Goal: Information Seeking & Learning: Find specific fact

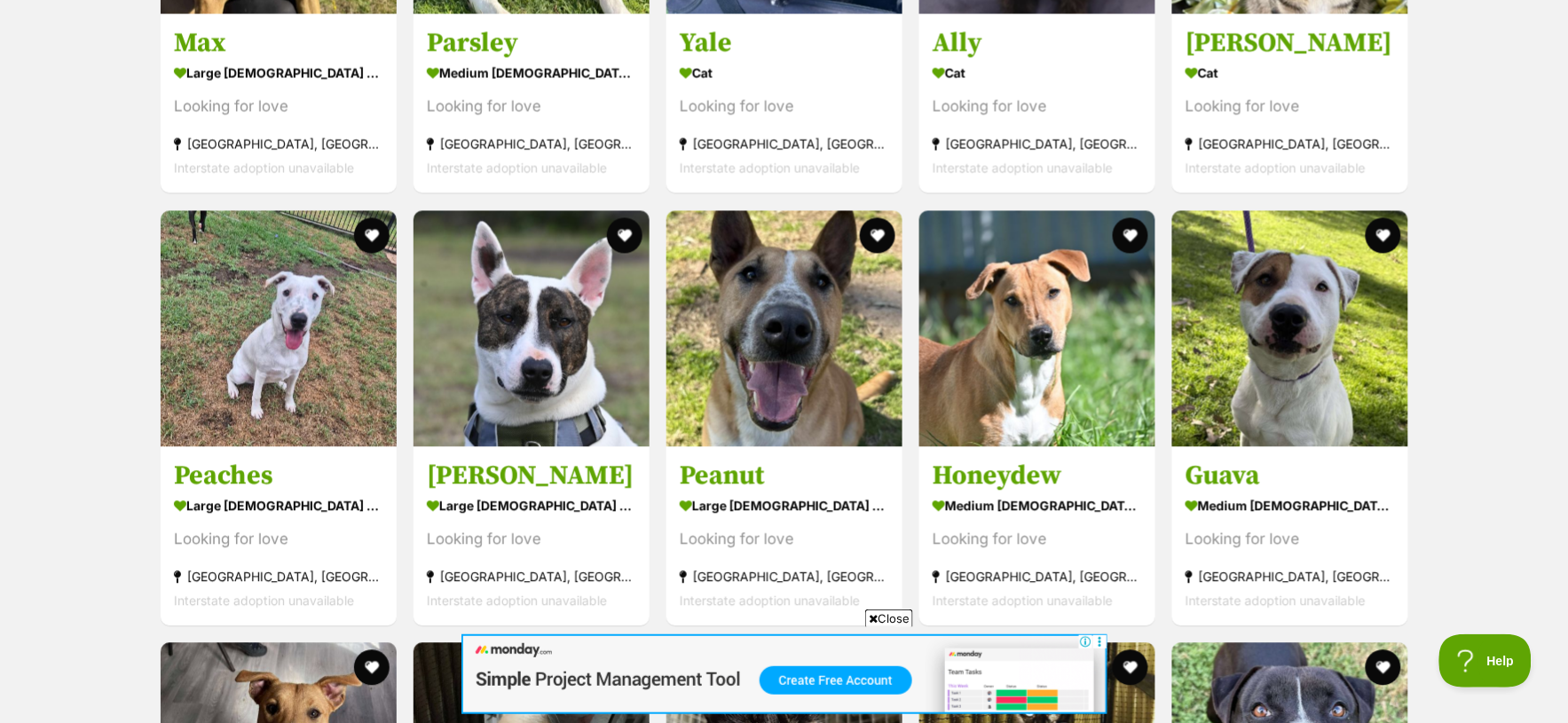
scroll to position [2955, 0]
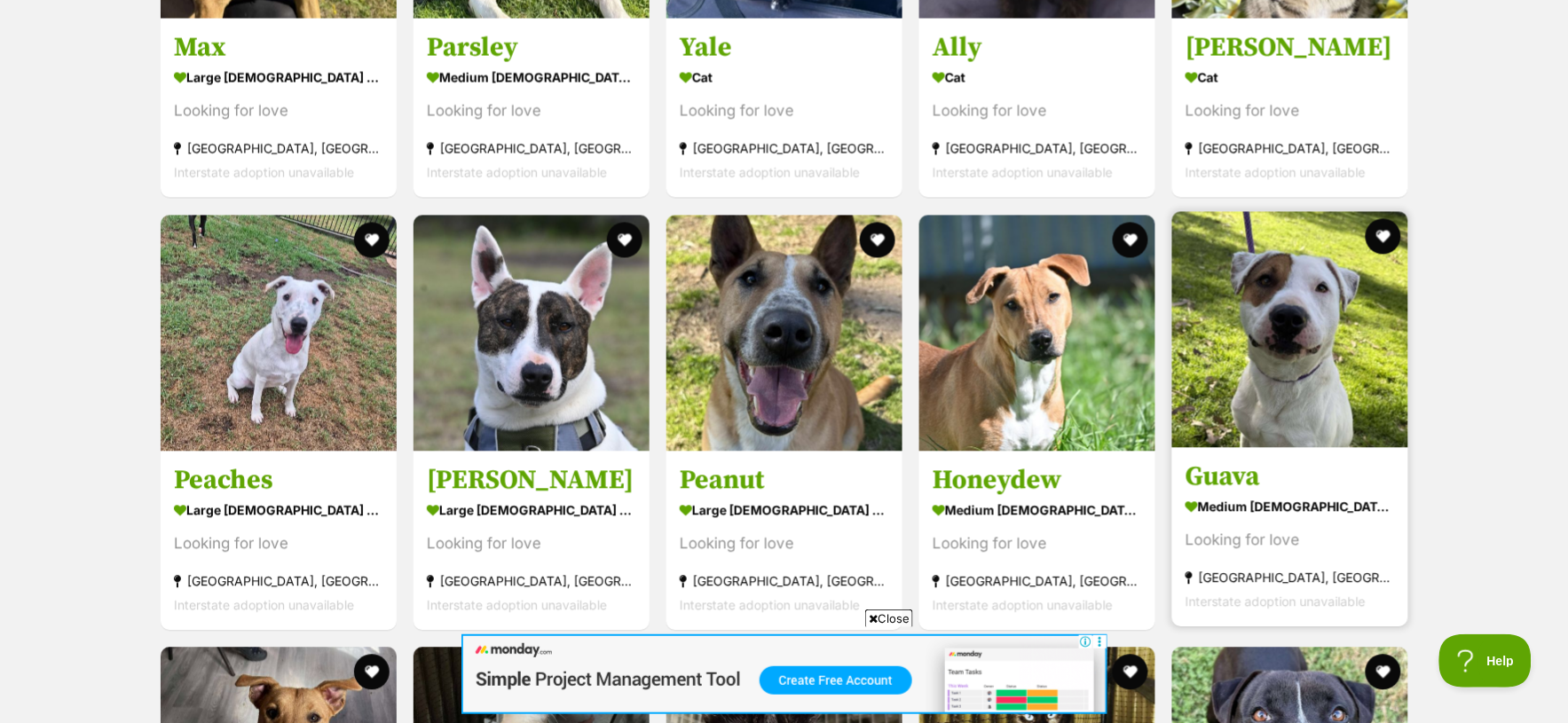
click at [1234, 365] on img at bounding box center [1291, 330] width 236 height 236
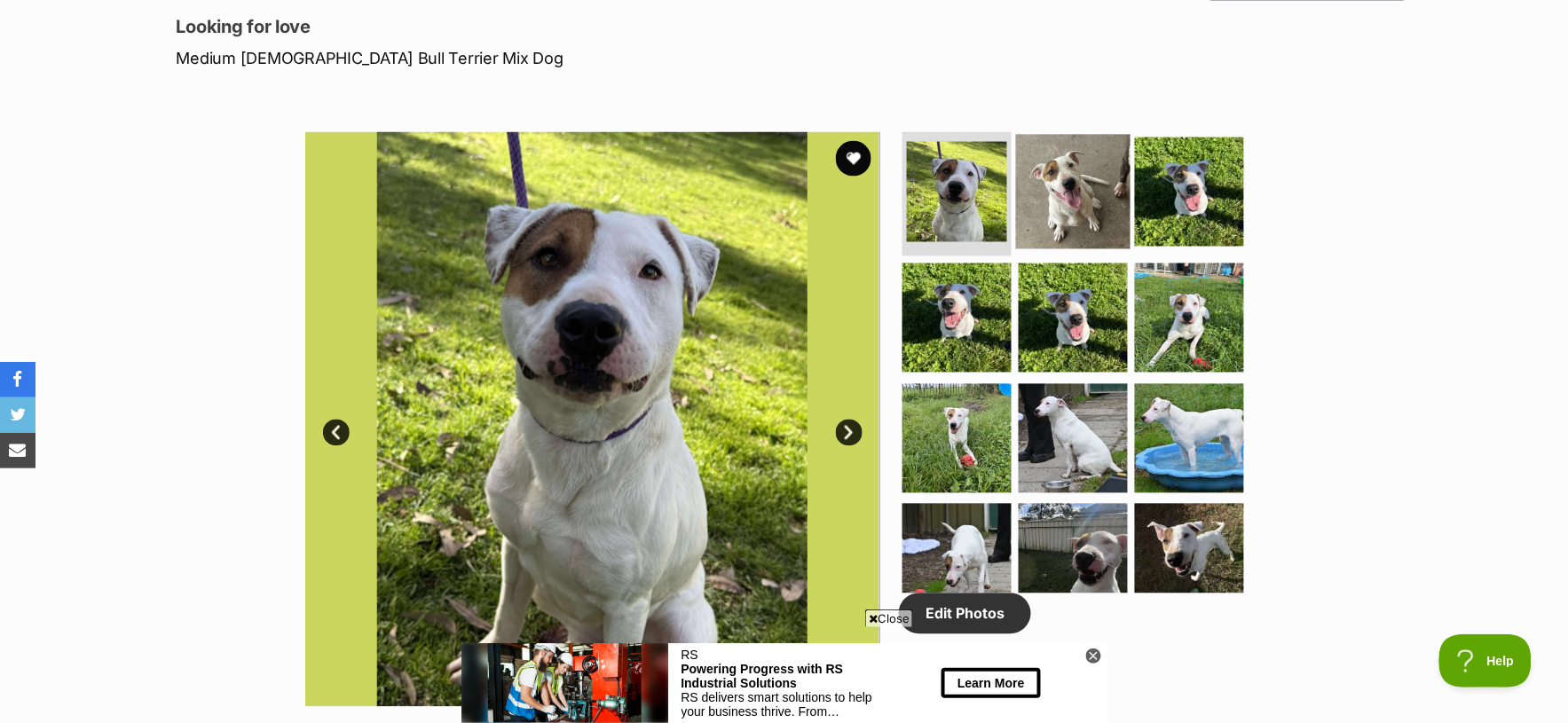
click at [1092, 198] on img at bounding box center [1073, 191] width 114 height 114
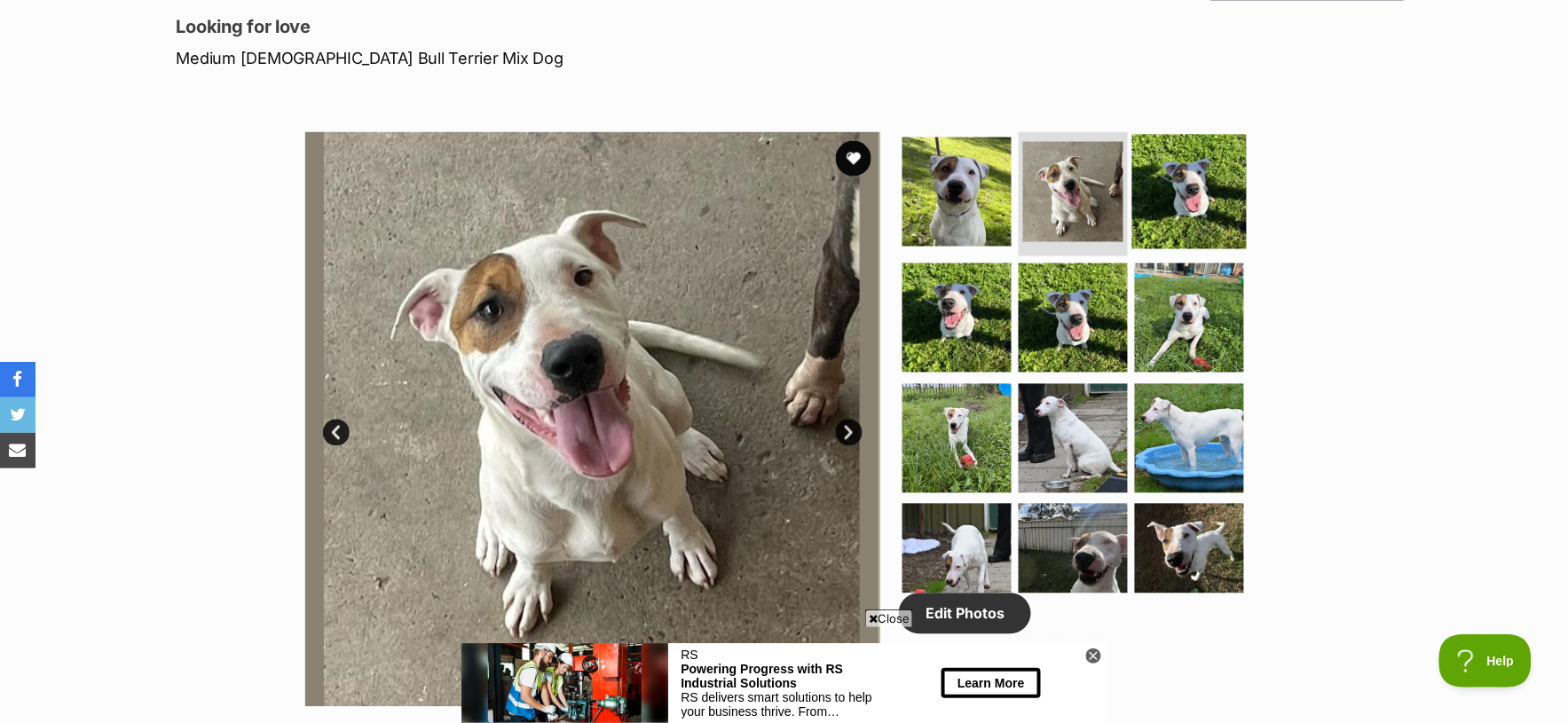
click at [1172, 192] on img at bounding box center [1189, 191] width 114 height 114
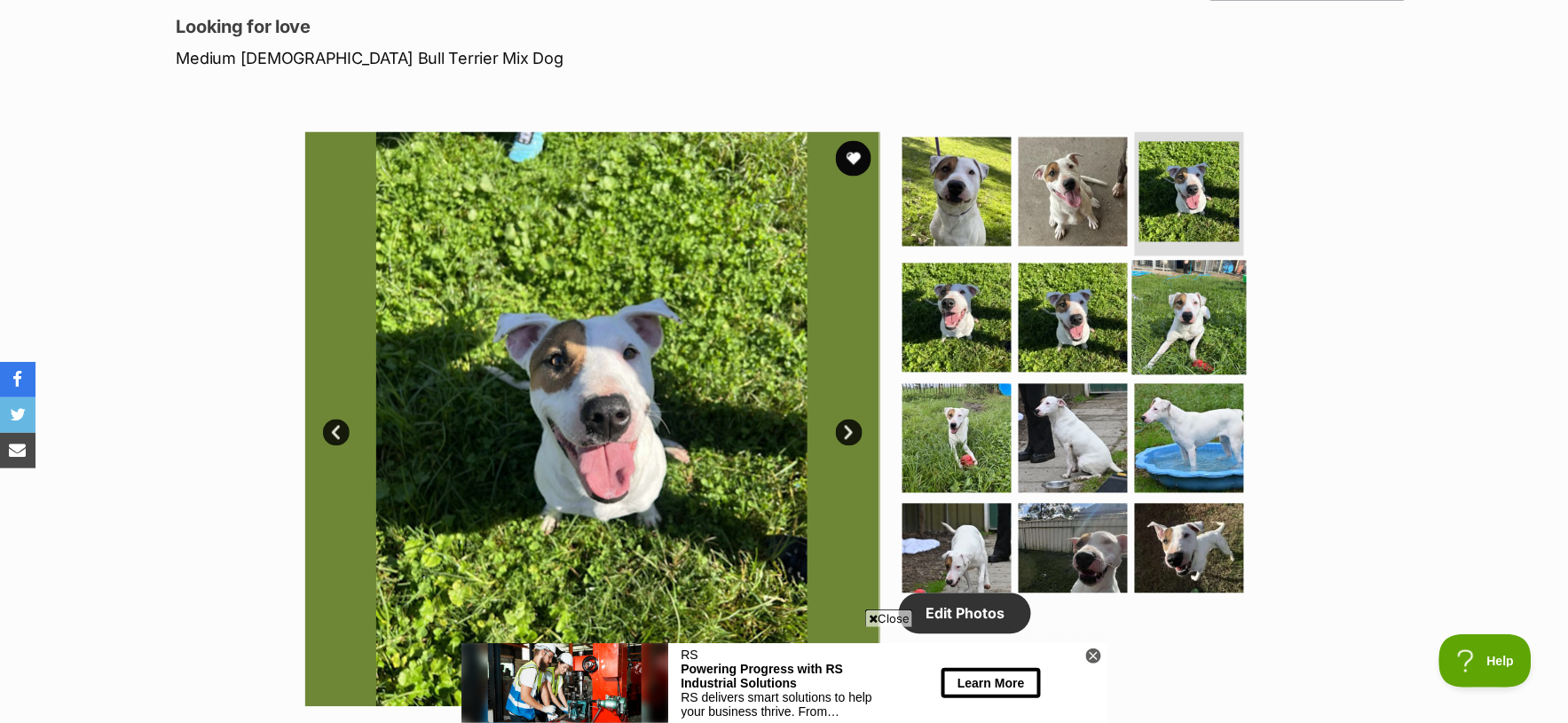
click at [1184, 305] on img at bounding box center [1189, 318] width 114 height 114
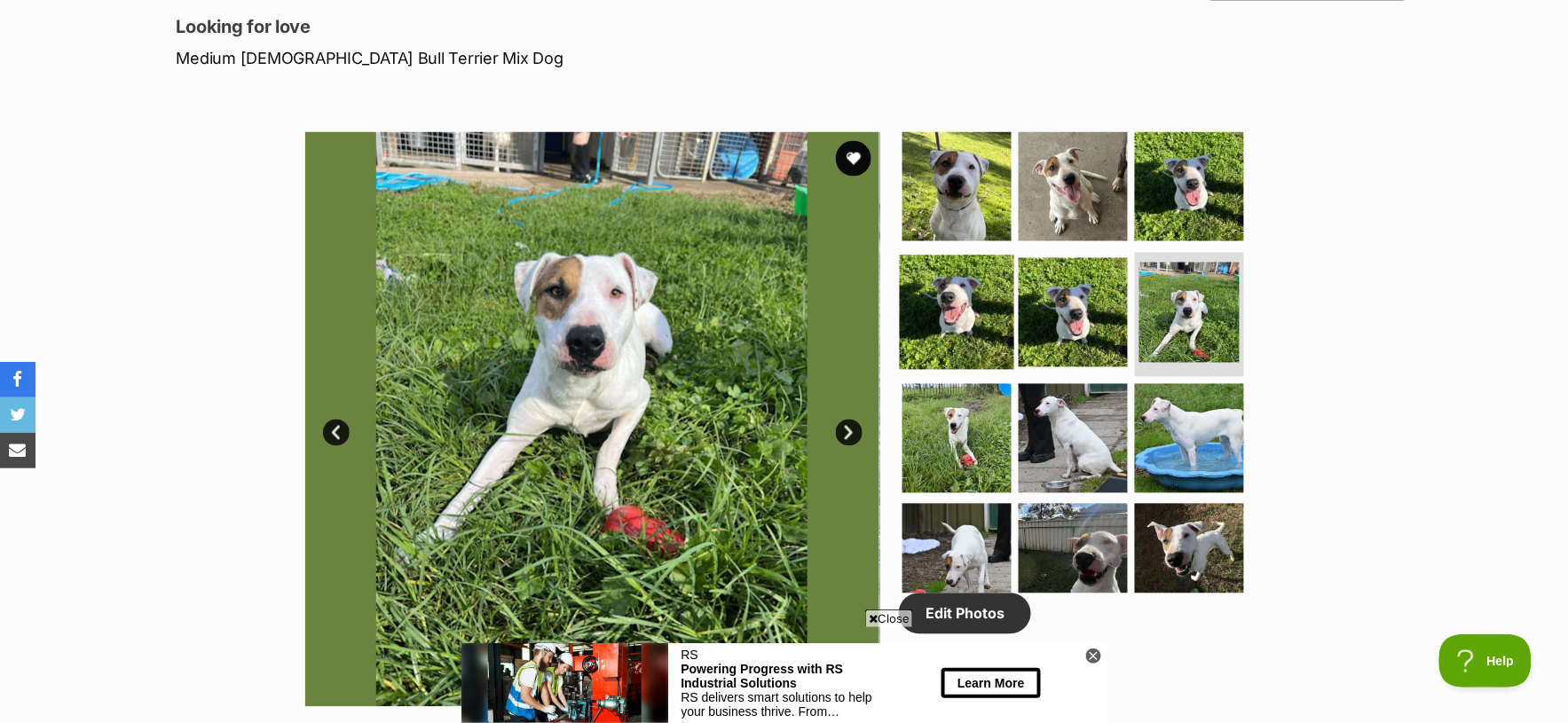
click at [968, 298] on img at bounding box center [957, 312] width 114 height 114
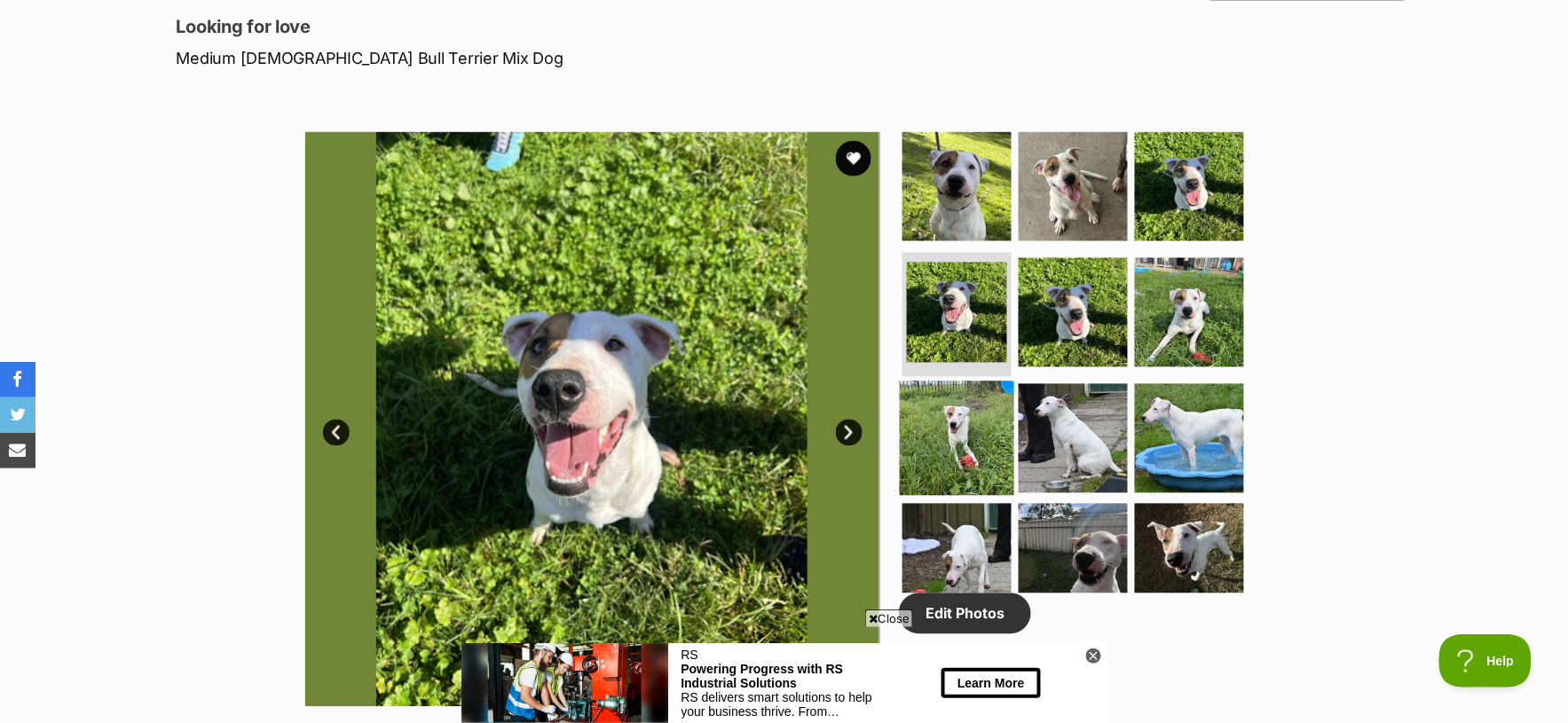
click at [970, 405] on img at bounding box center [957, 437] width 114 height 114
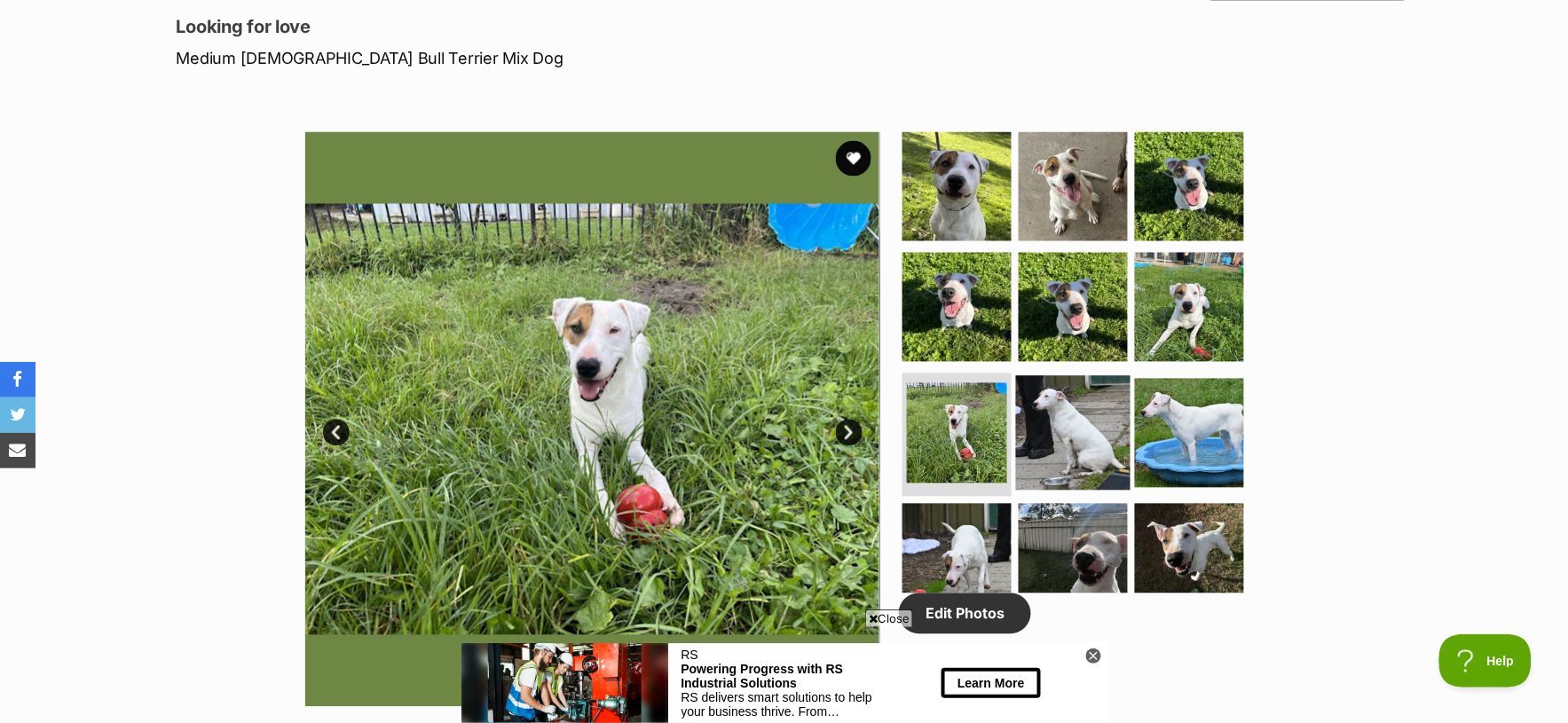
click at [1044, 430] on img at bounding box center [1073, 432] width 114 height 114
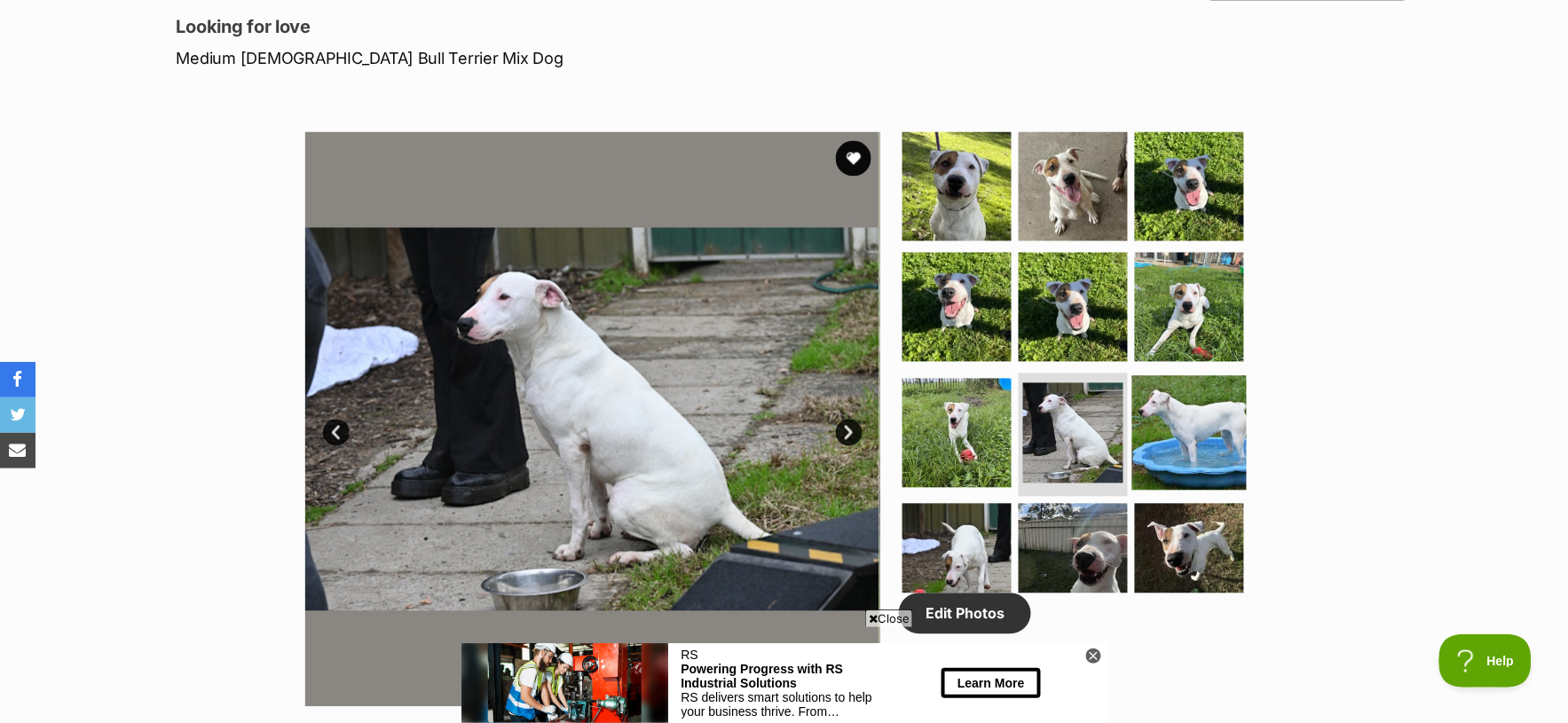
click at [1175, 418] on img at bounding box center [1189, 432] width 114 height 114
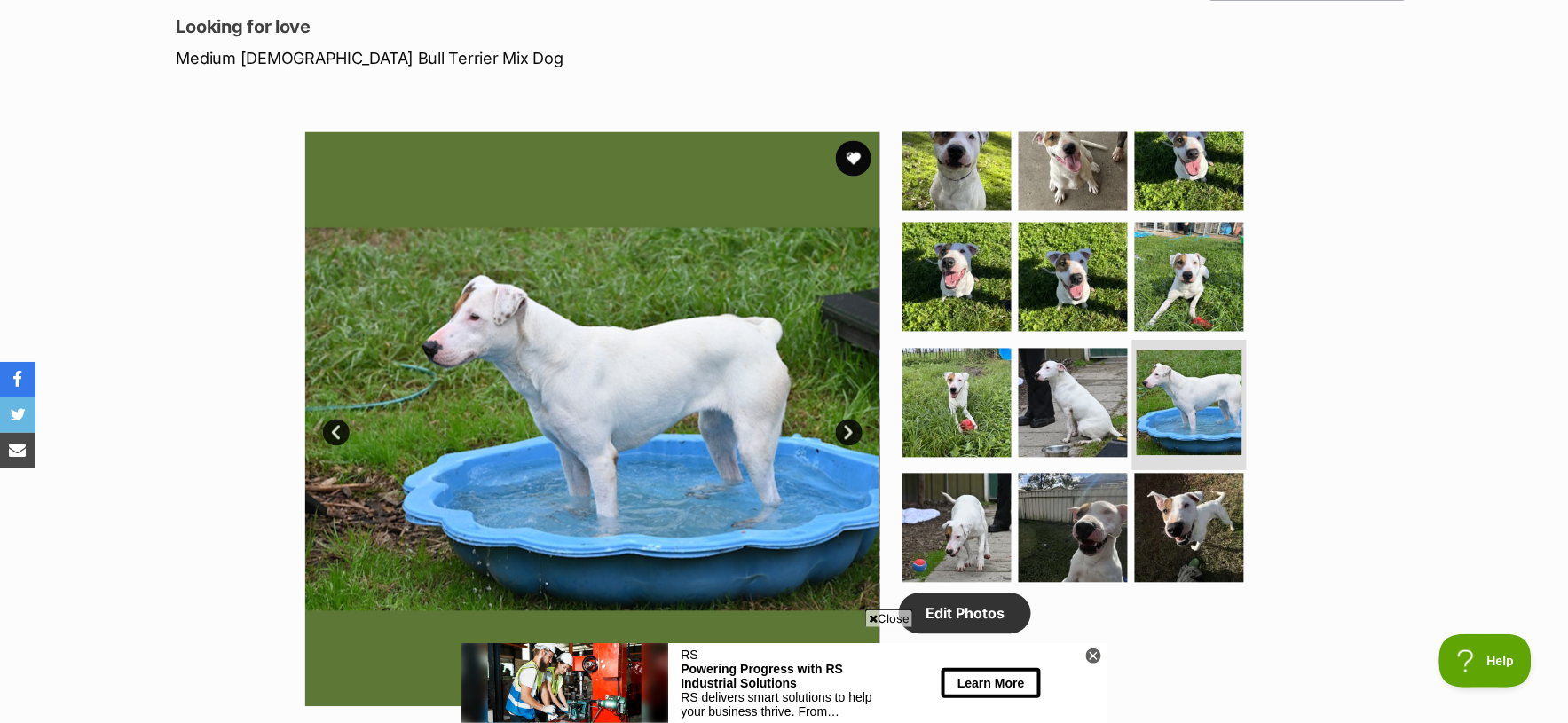
scroll to position [33, 0]
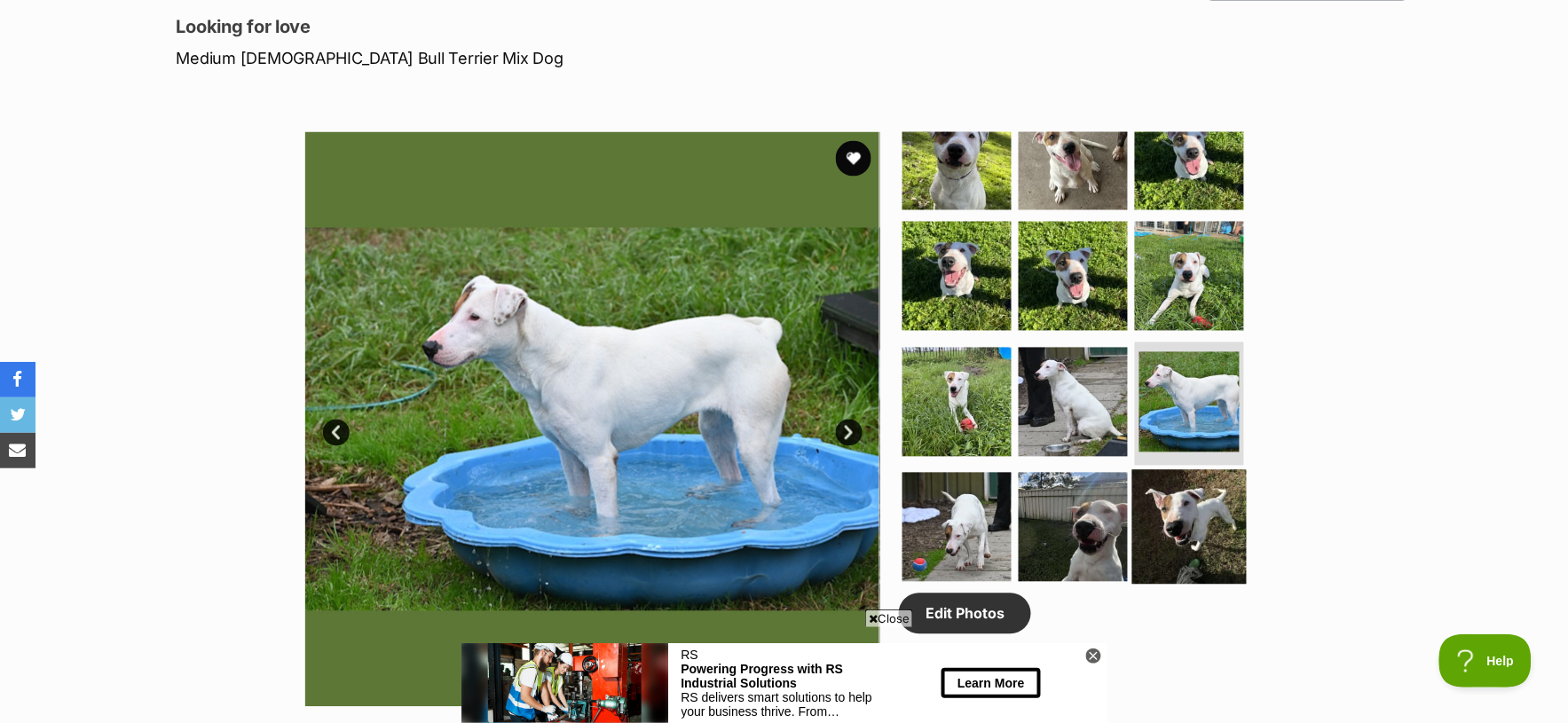
click at [1188, 502] on img at bounding box center [1189, 527] width 114 height 114
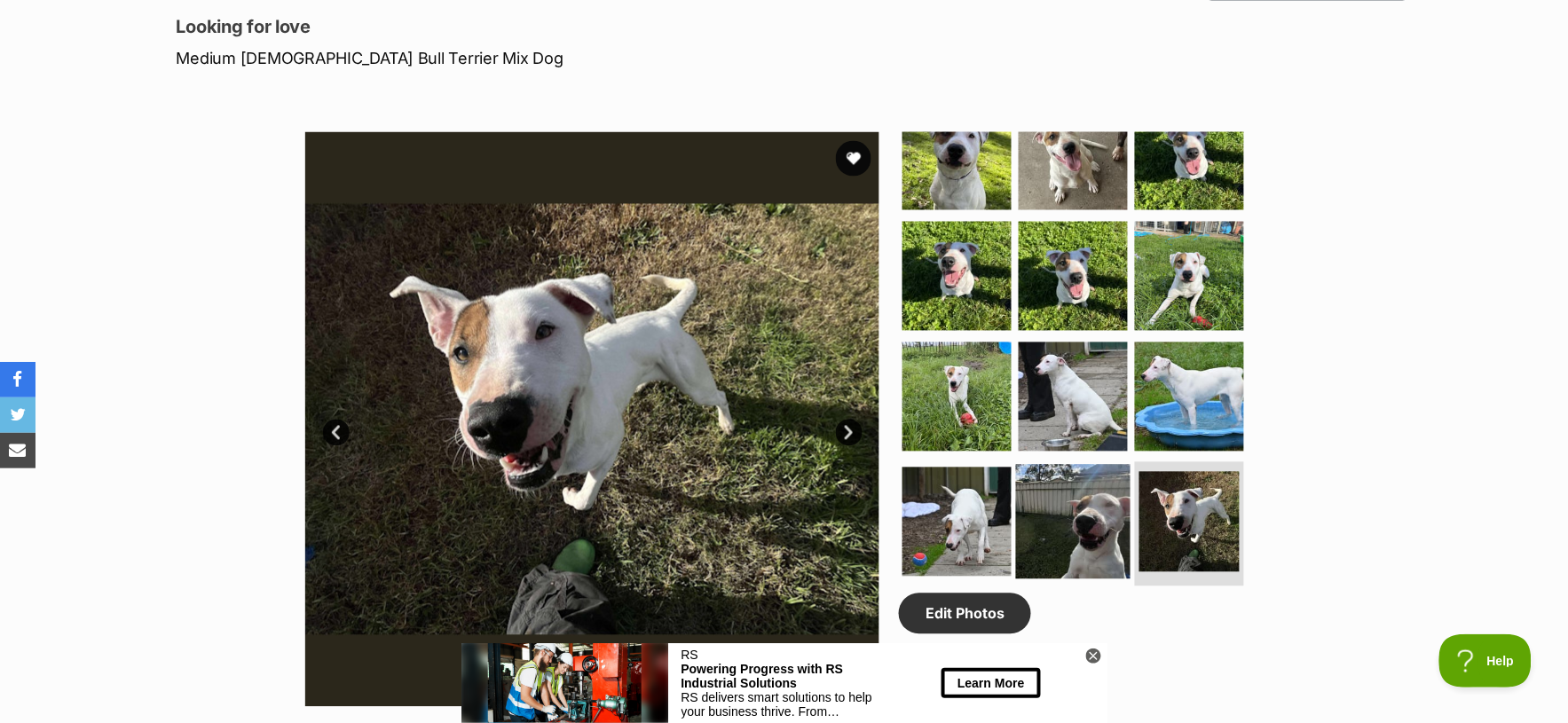
click at [1088, 497] on img at bounding box center [1073, 522] width 114 height 114
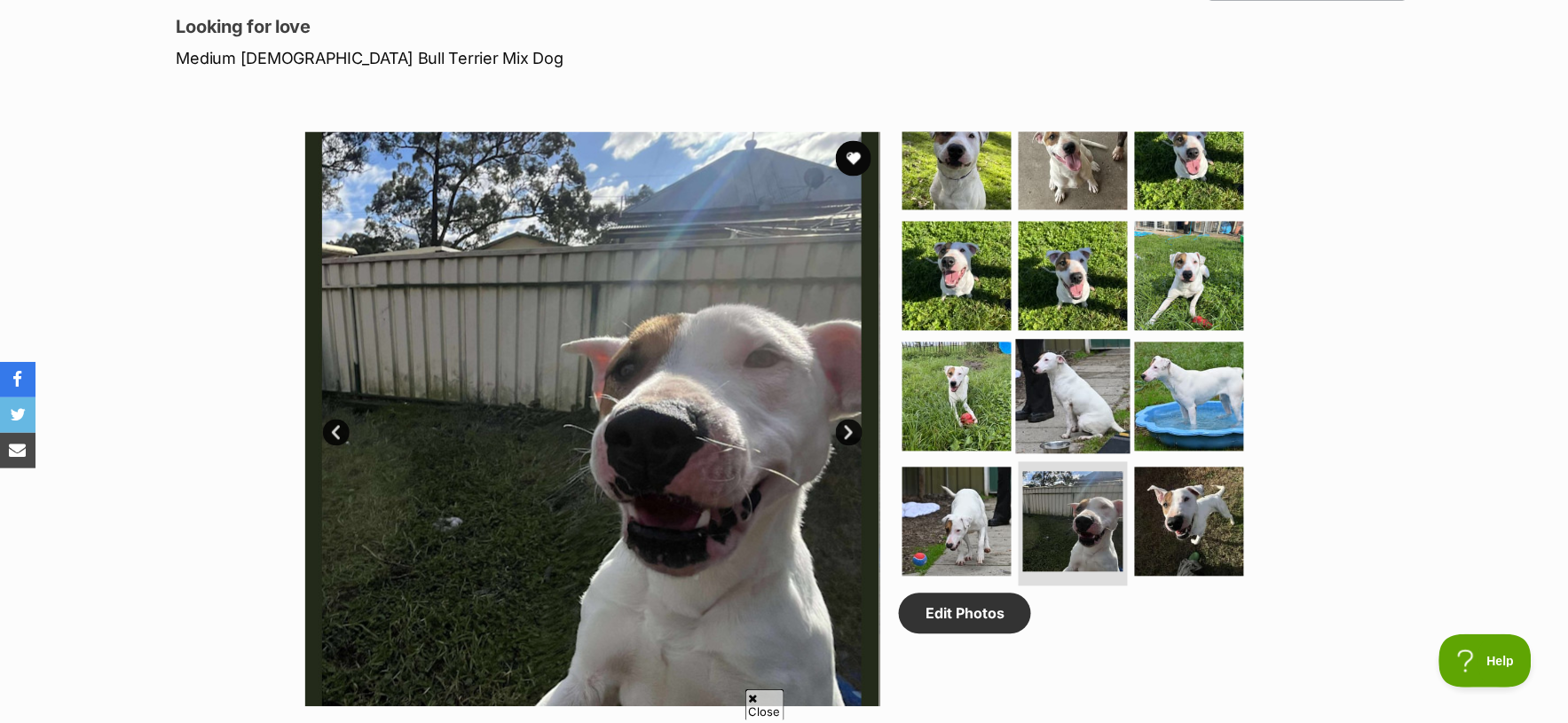
scroll to position [38, 0]
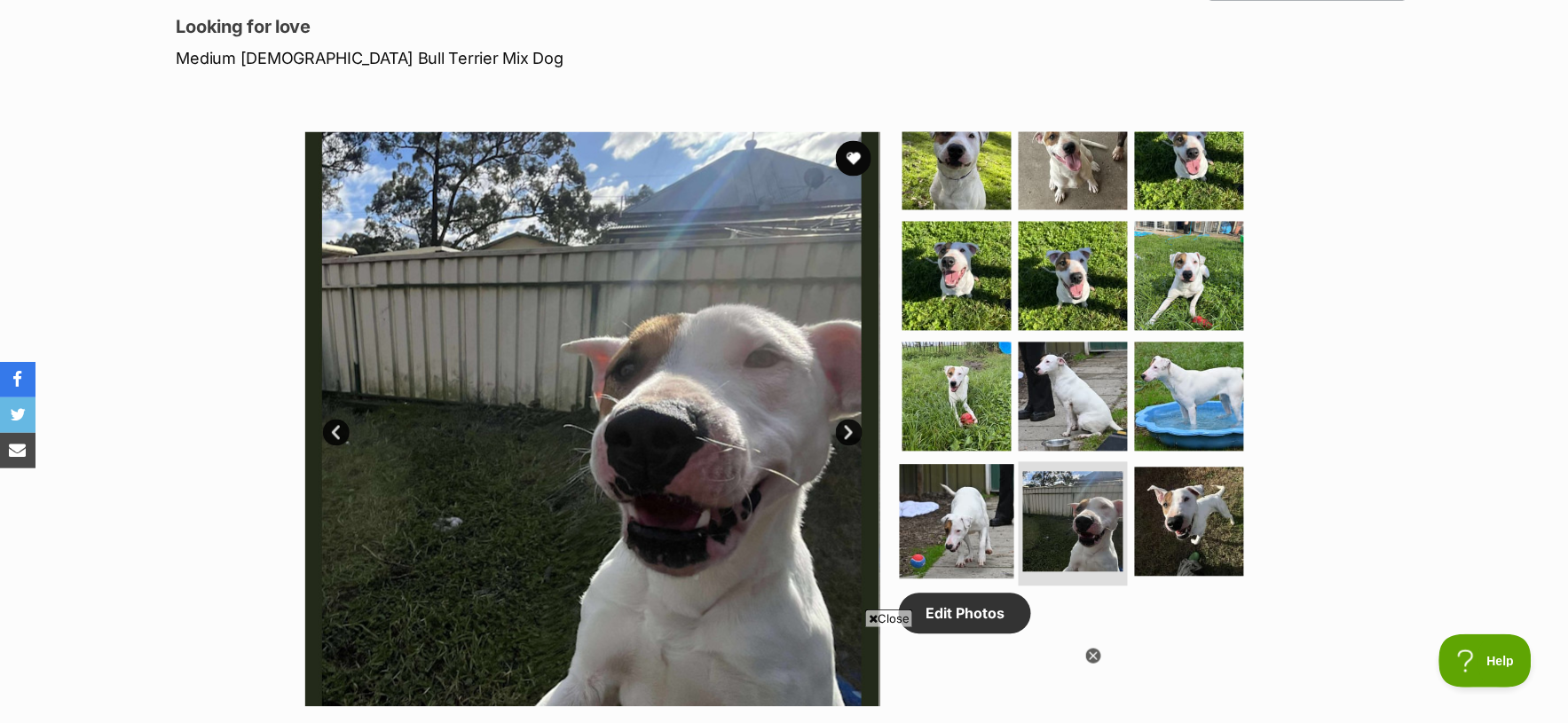
click at [958, 476] on img at bounding box center [957, 522] width 114 height 114
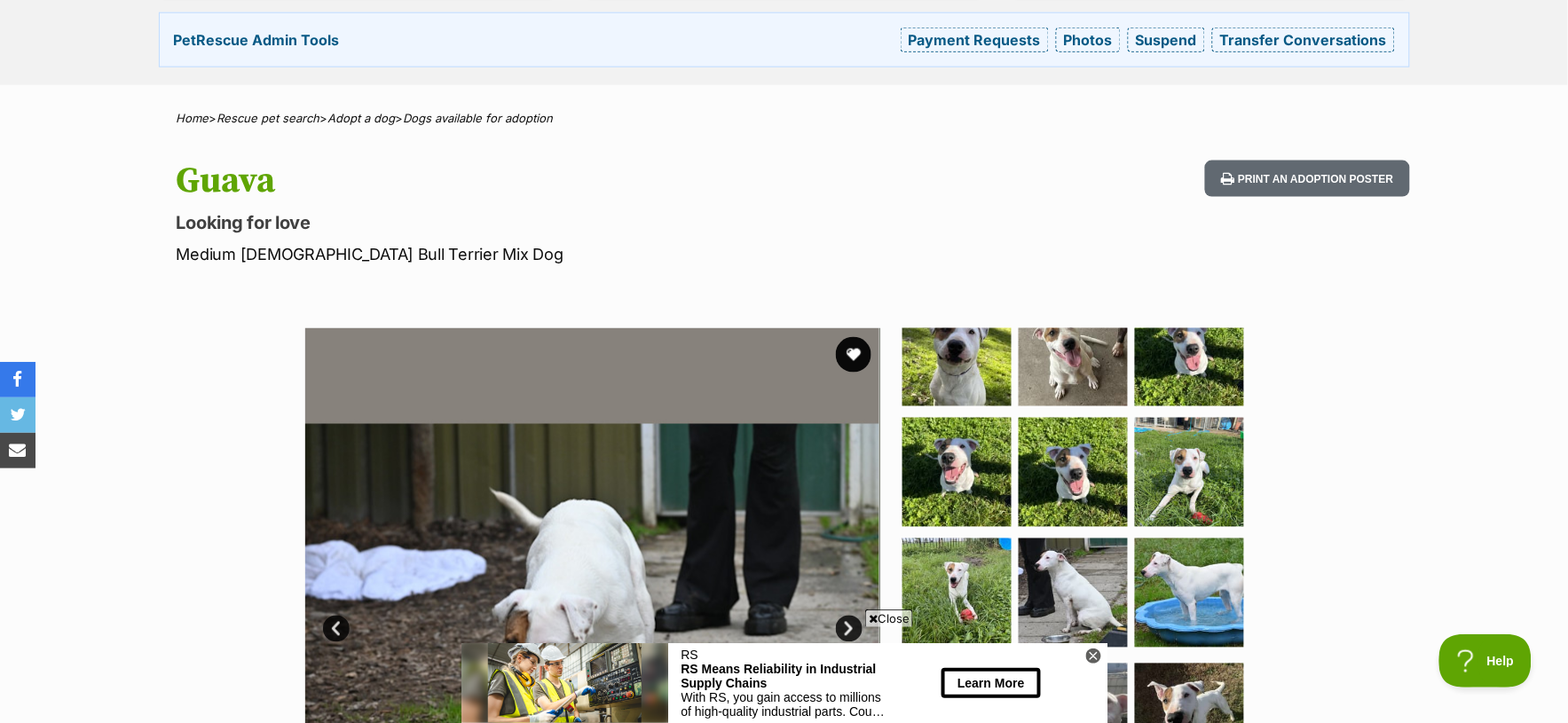
scroll to position [787, 0]
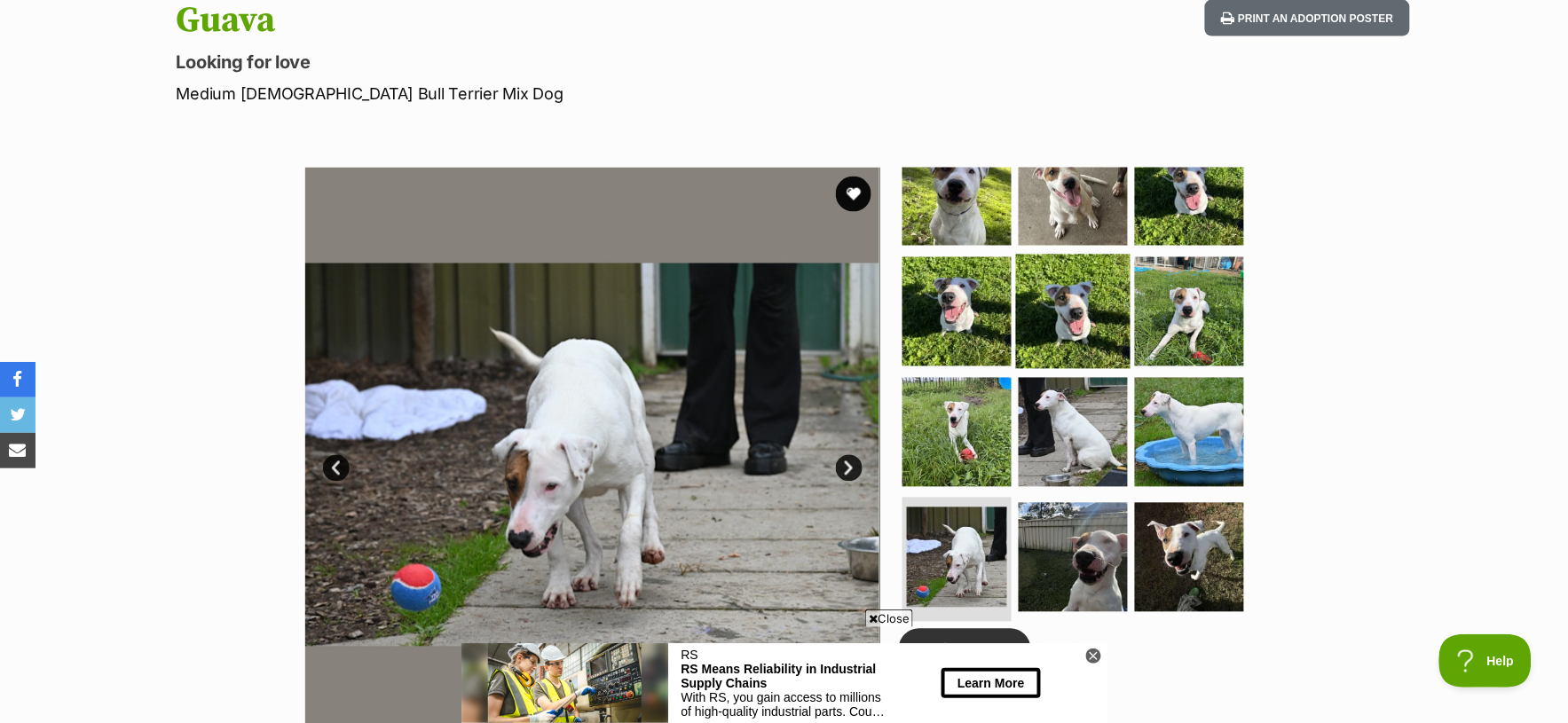
click at [1065, 268] on img at bounding box center [1073, 311] width 114 height 114
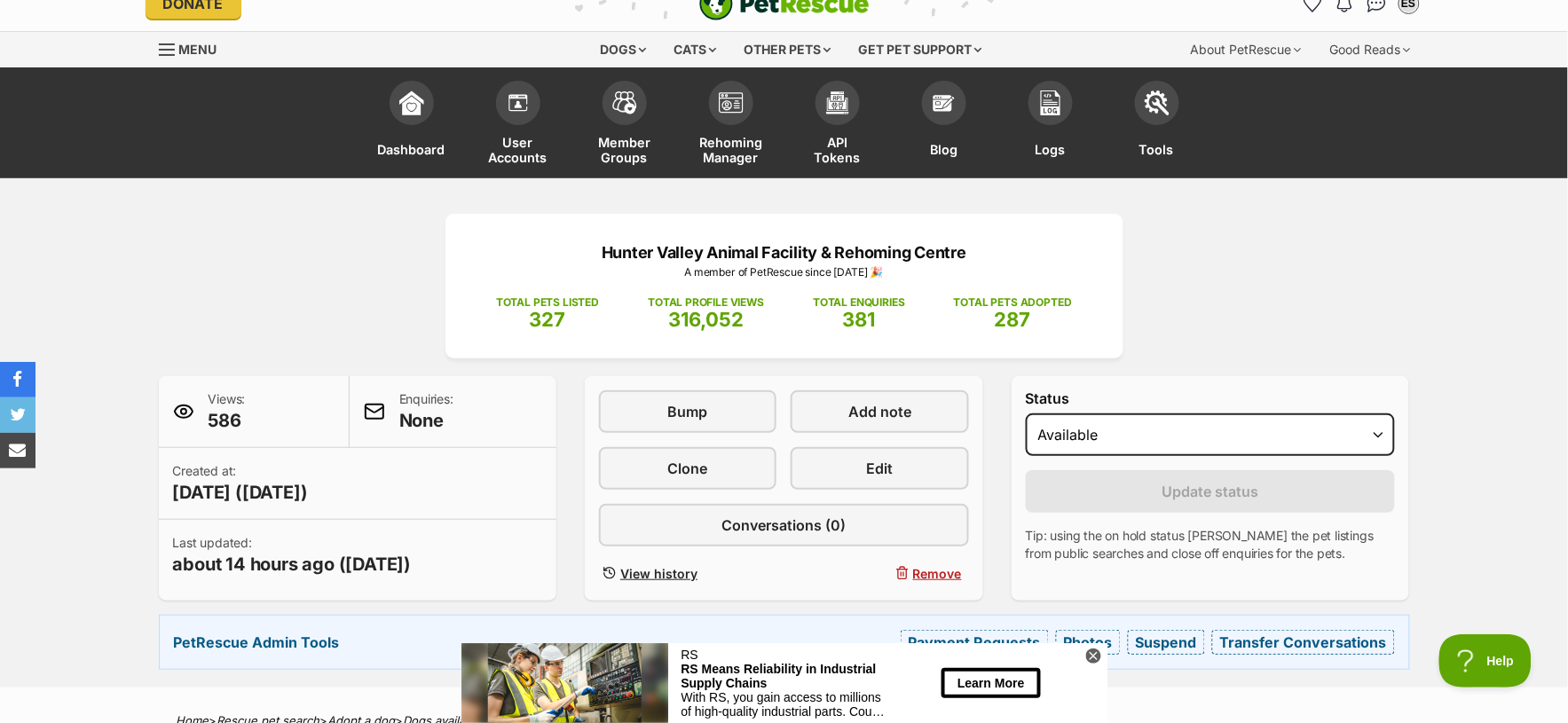
scroll to position [19, 0]
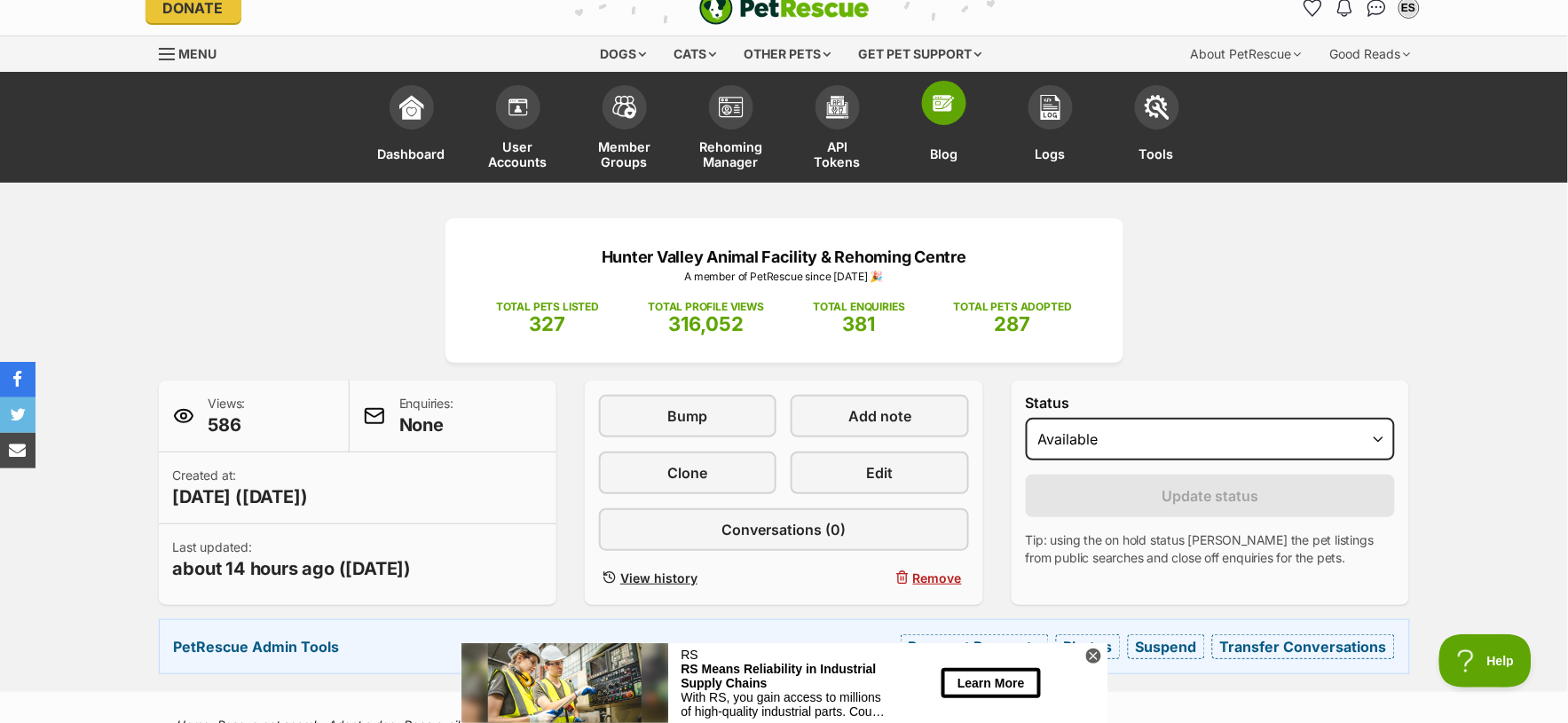
click at [946, 113] on img at bounding box center [944, 103] width 25 height 25
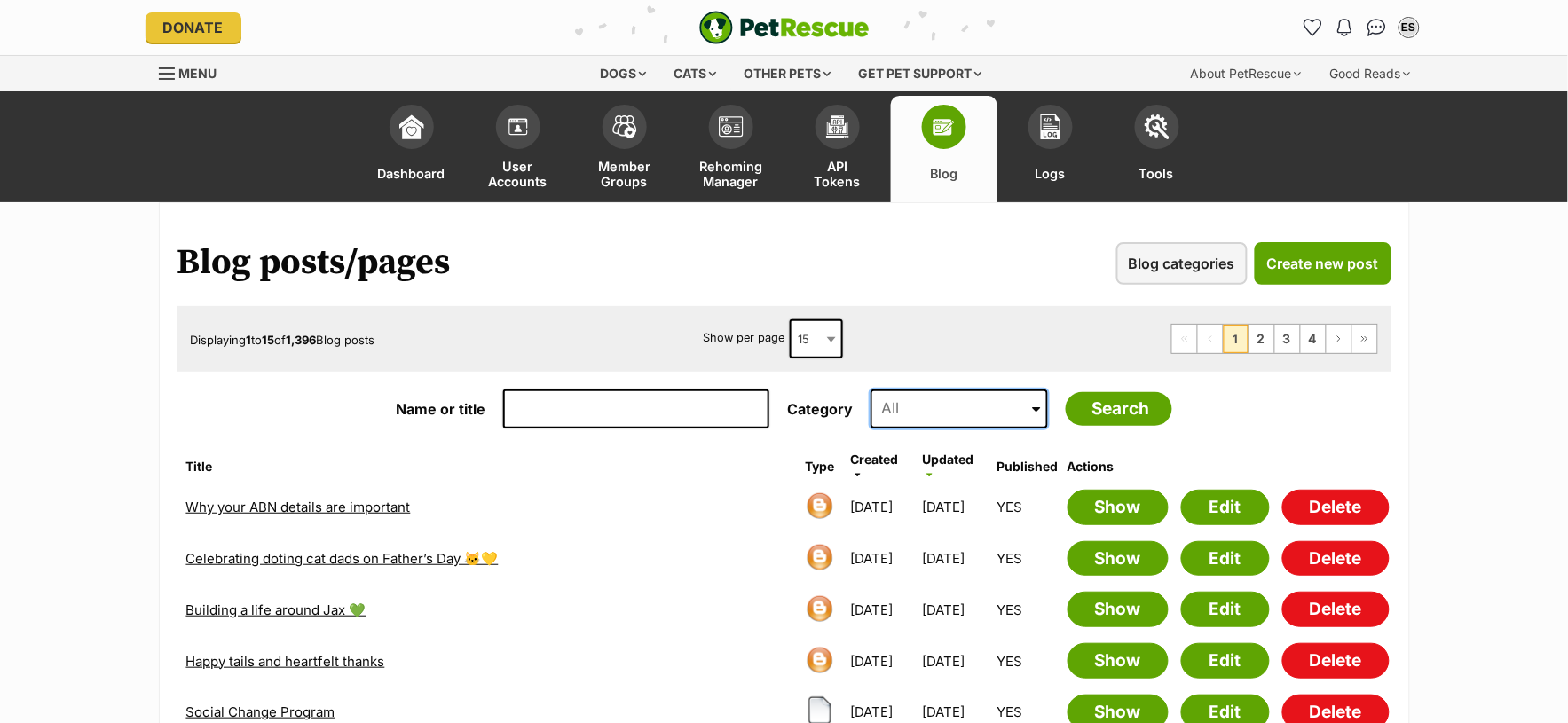
click at [931, 417] on input at bounding box center [959, 409] width 178 height 39
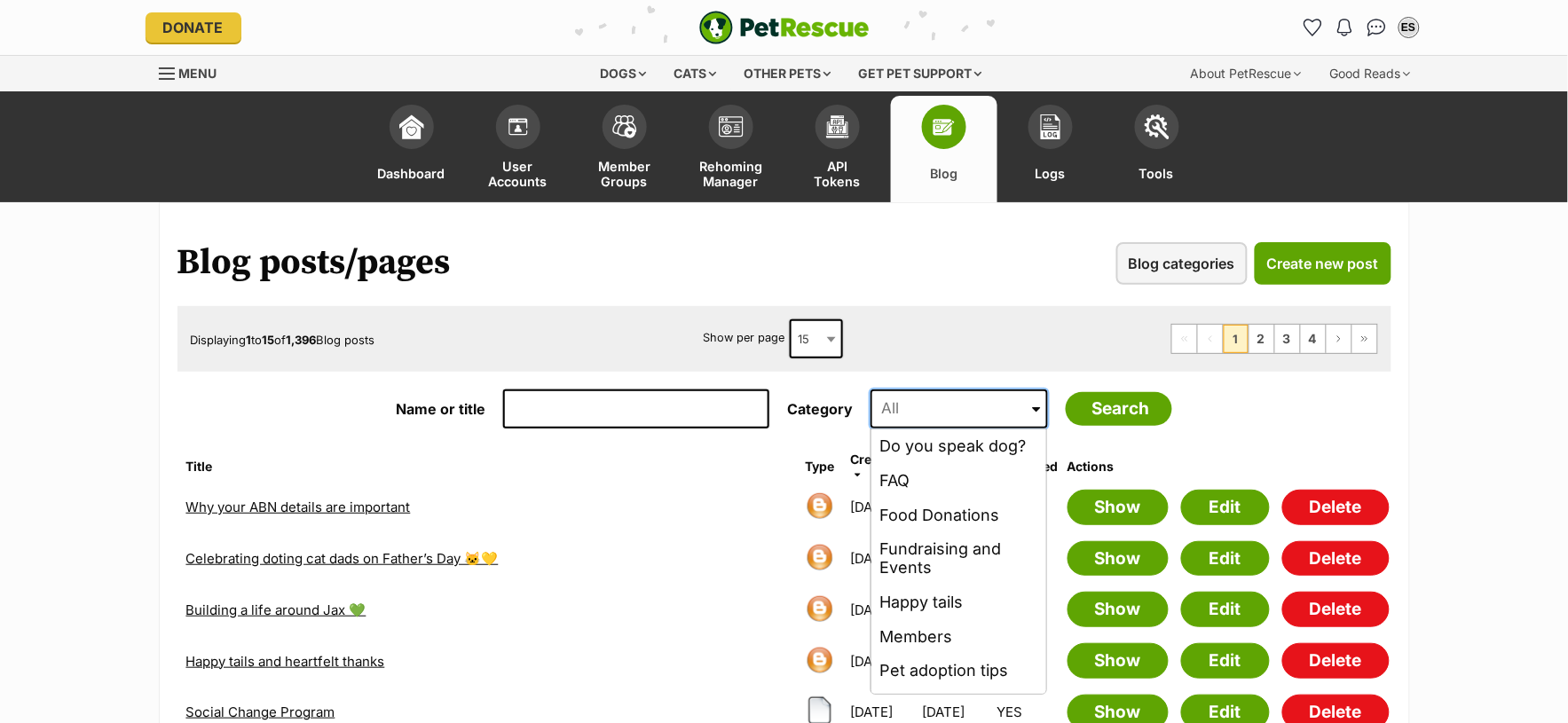
scroll to position [204, 0]
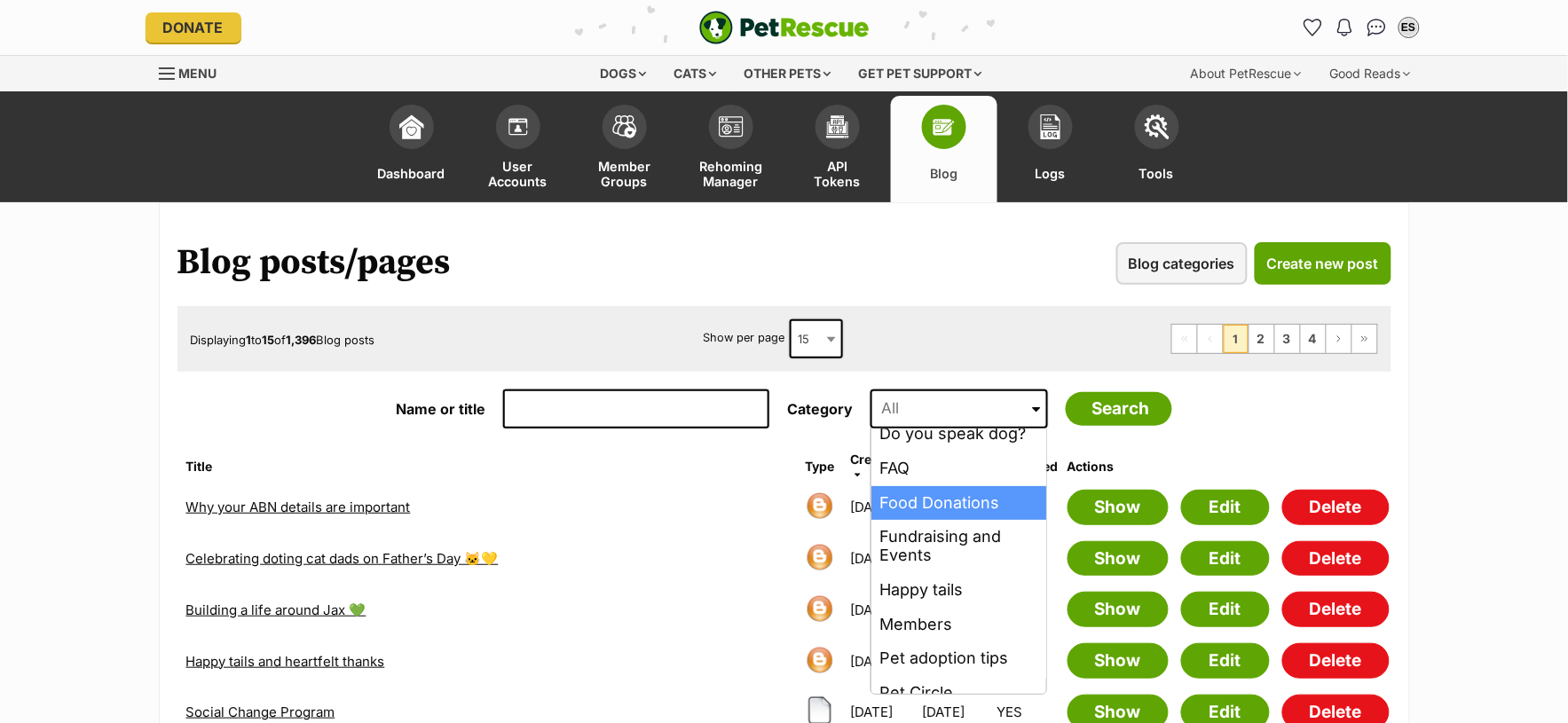
click at [938, 491] on li "Food Donations" at bounding box center [958, 503] width 175 height 35
type input "Food Donations"
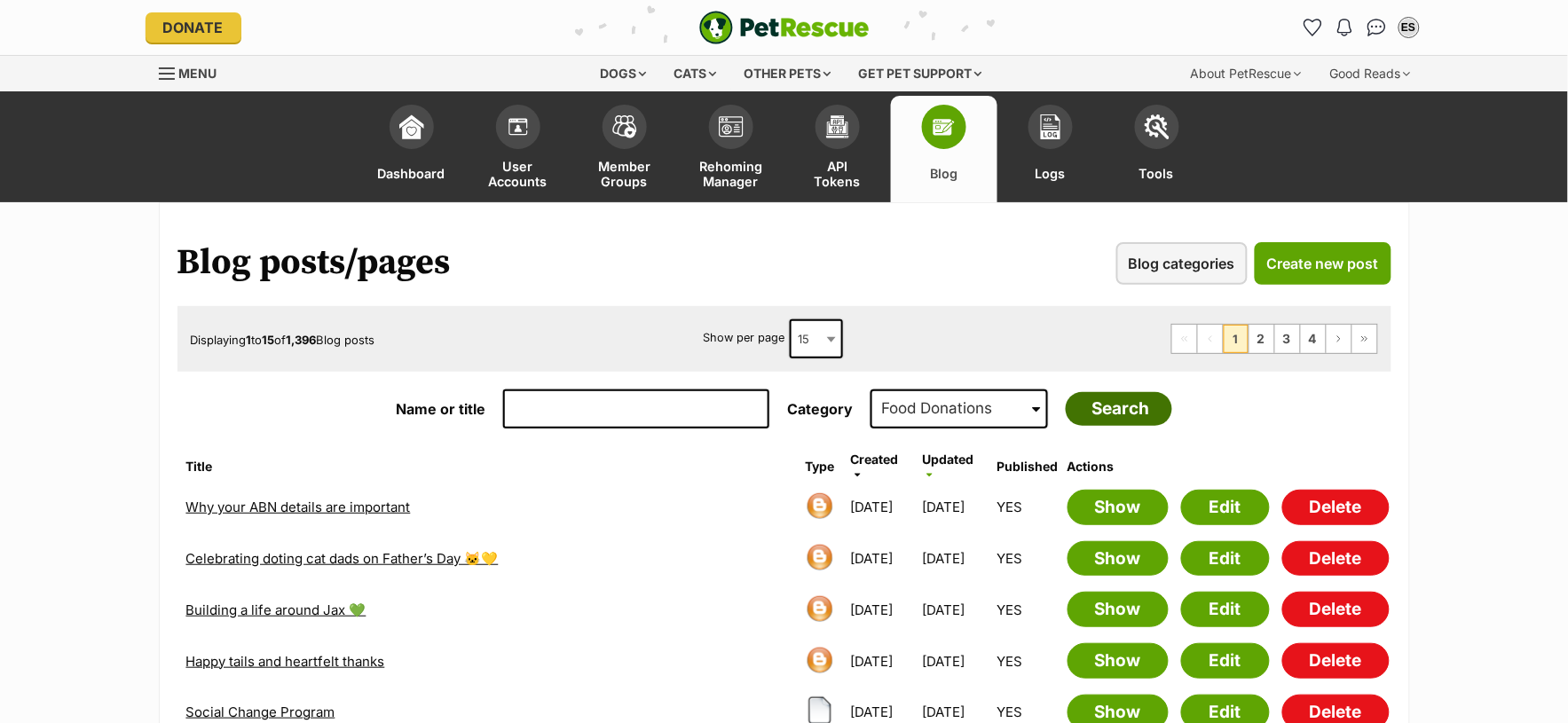
click at [1091, 415] on input "Search" at bounding box center [1119, 408] width 106 height 34
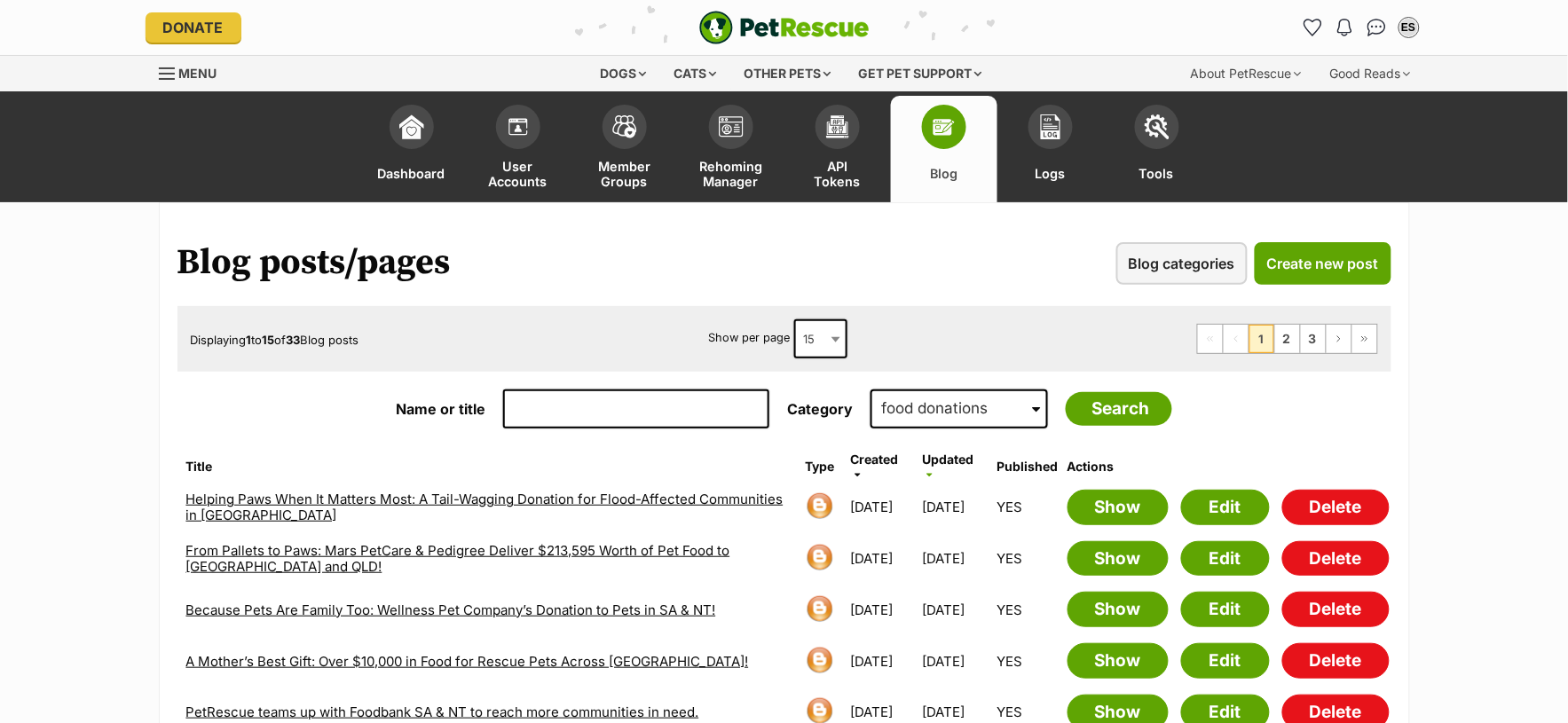
click at [593, 501] on link "Helping Paws When It Matters Most: A Tail-Wagging Donation for Flood-Affected C…" at bounding box center [485, 506] width 597 height 32
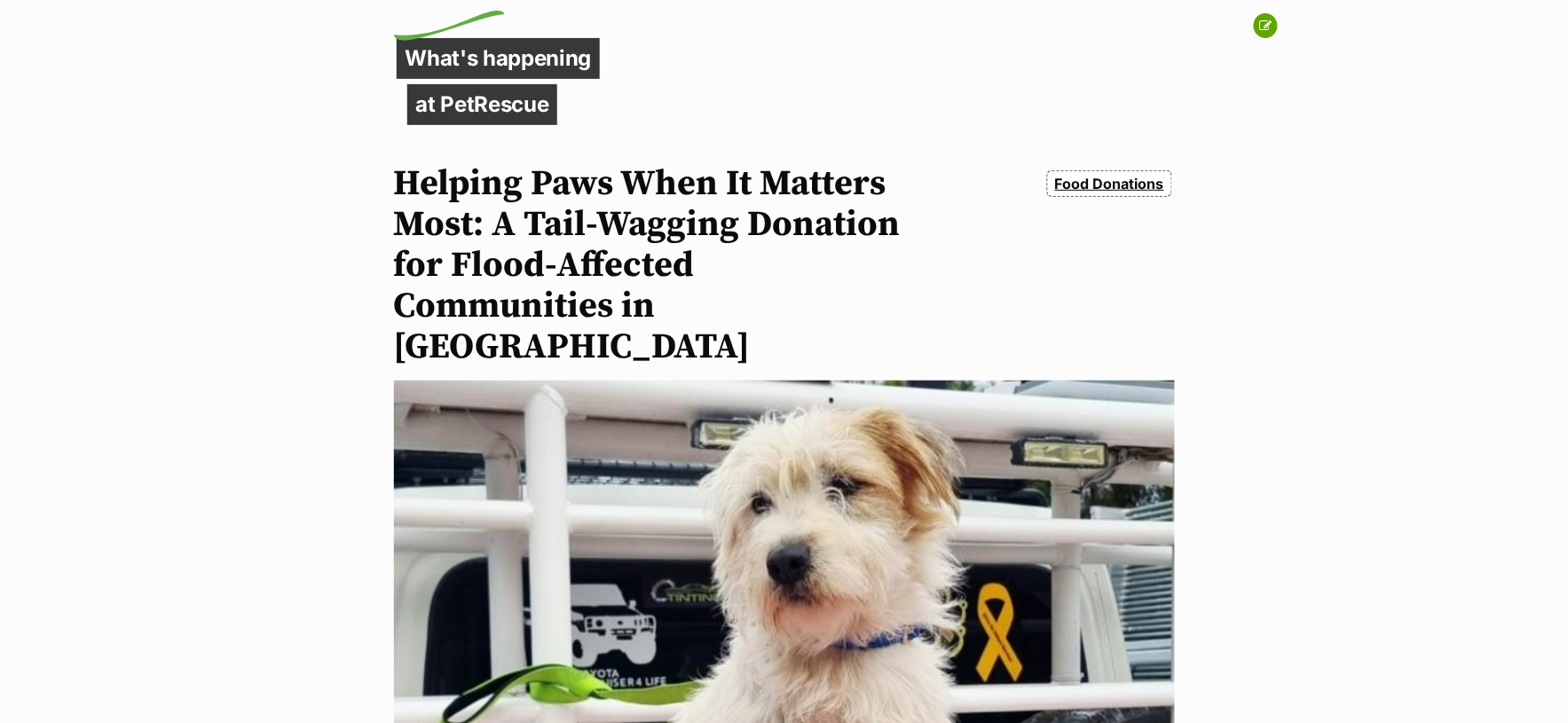
scroll to position [117, 0]
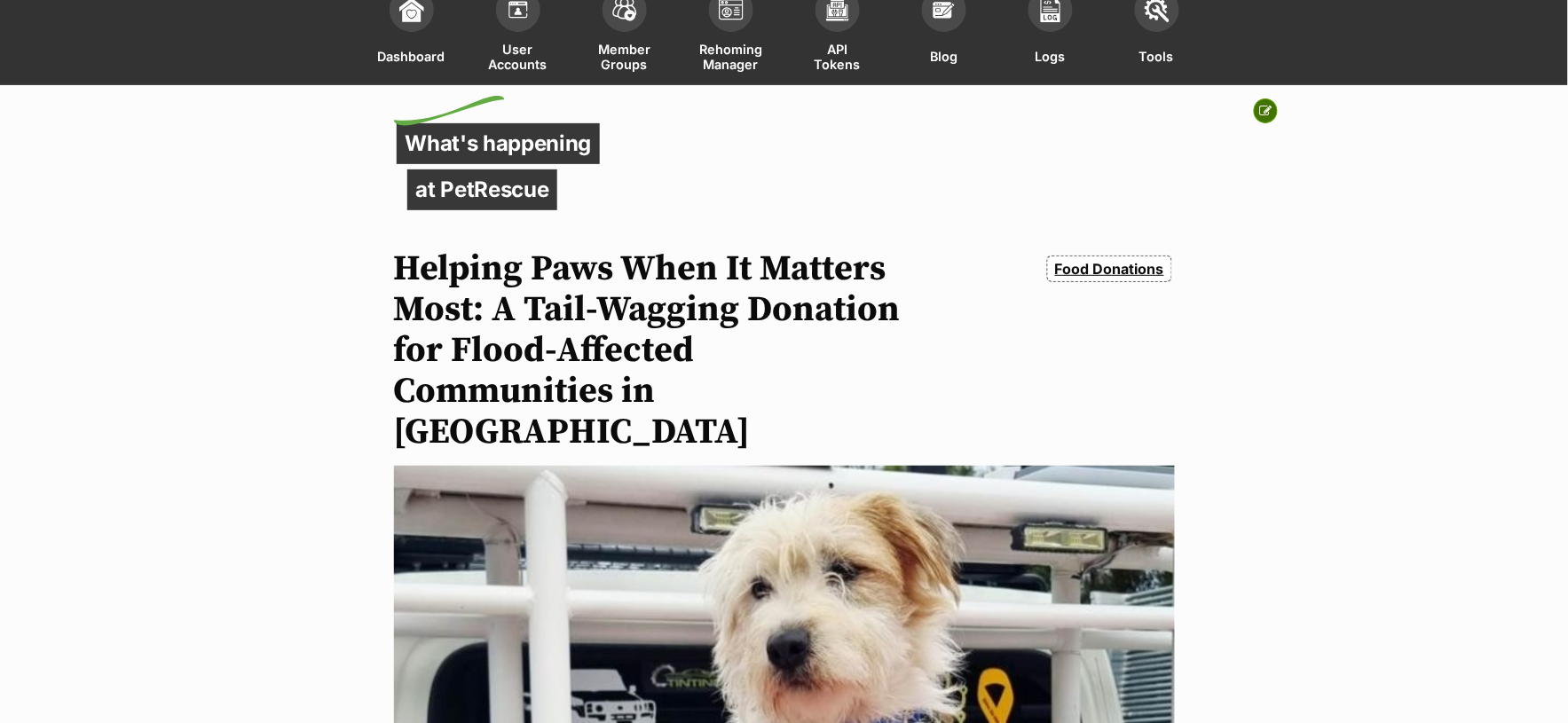
click at [1268, 111] on icon at bounding box center [1267, 111] width 13 height 13
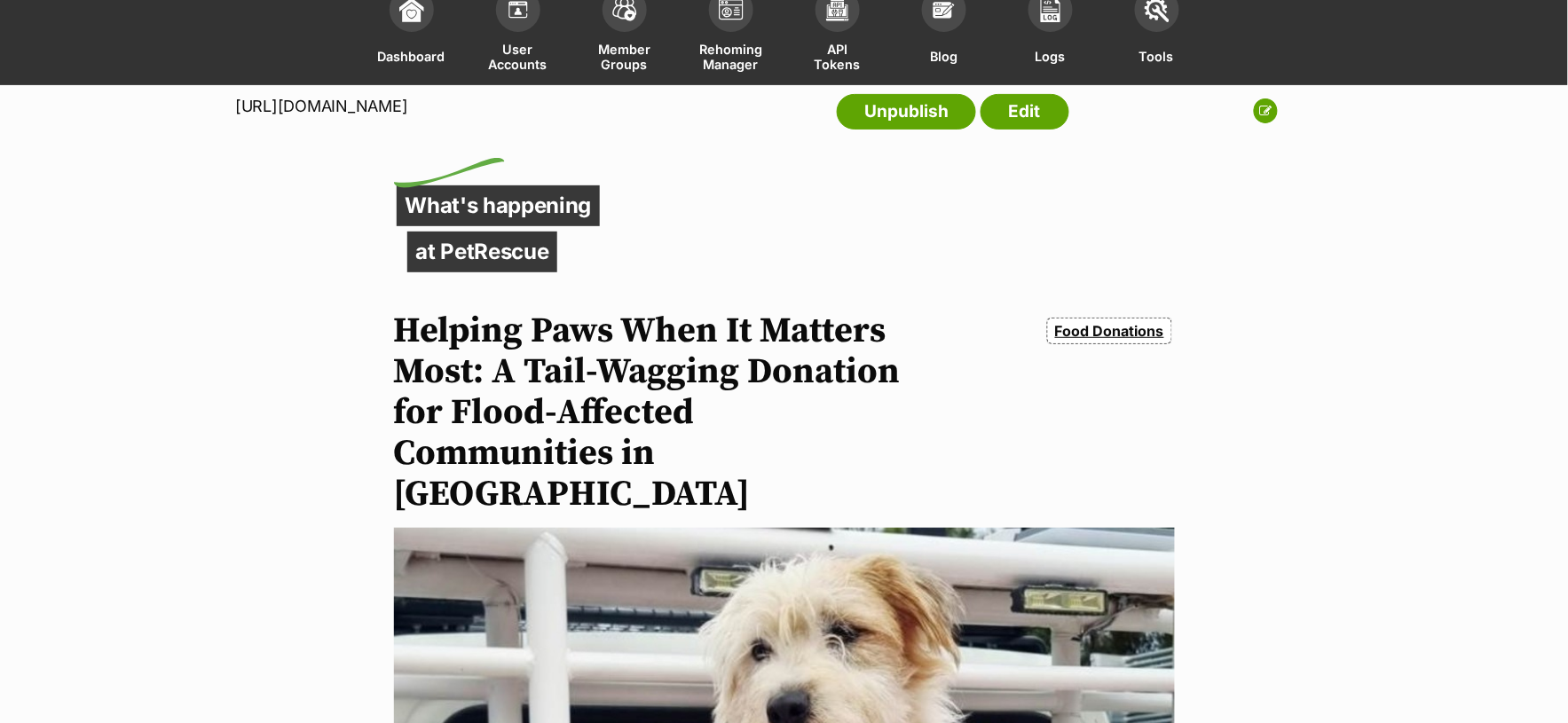
drag, startPoint x: 237, startPoint y: 105, endPoint x: 677, endPoint y: 122, distance: 440.3
click at [677, 122] on div "[URL][DOMAIN_NAME] Unpublish Edit" at bounding box center [652, 116] width 834 height 62
copy p "[URL][DOMAIN_NAME]"
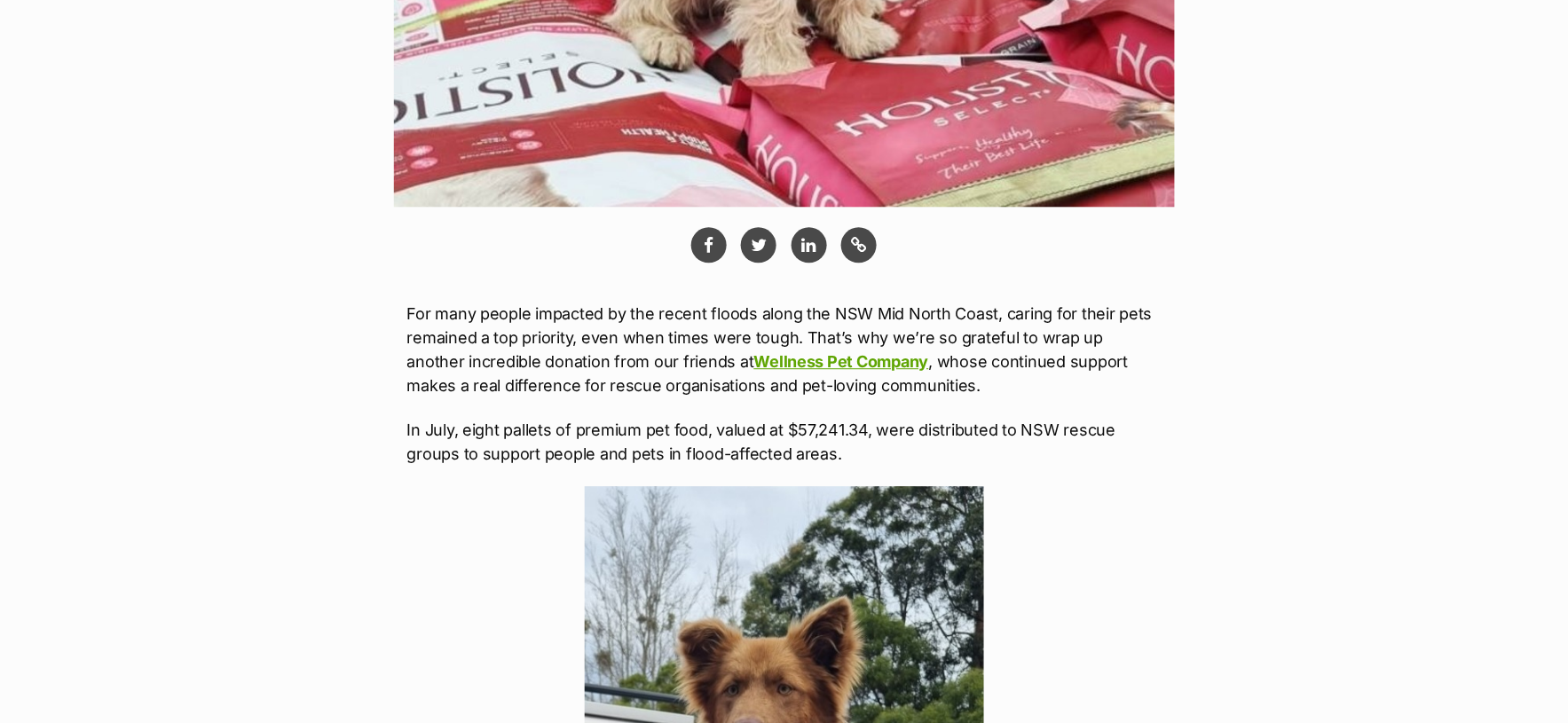
scroll to position [1221, 0]
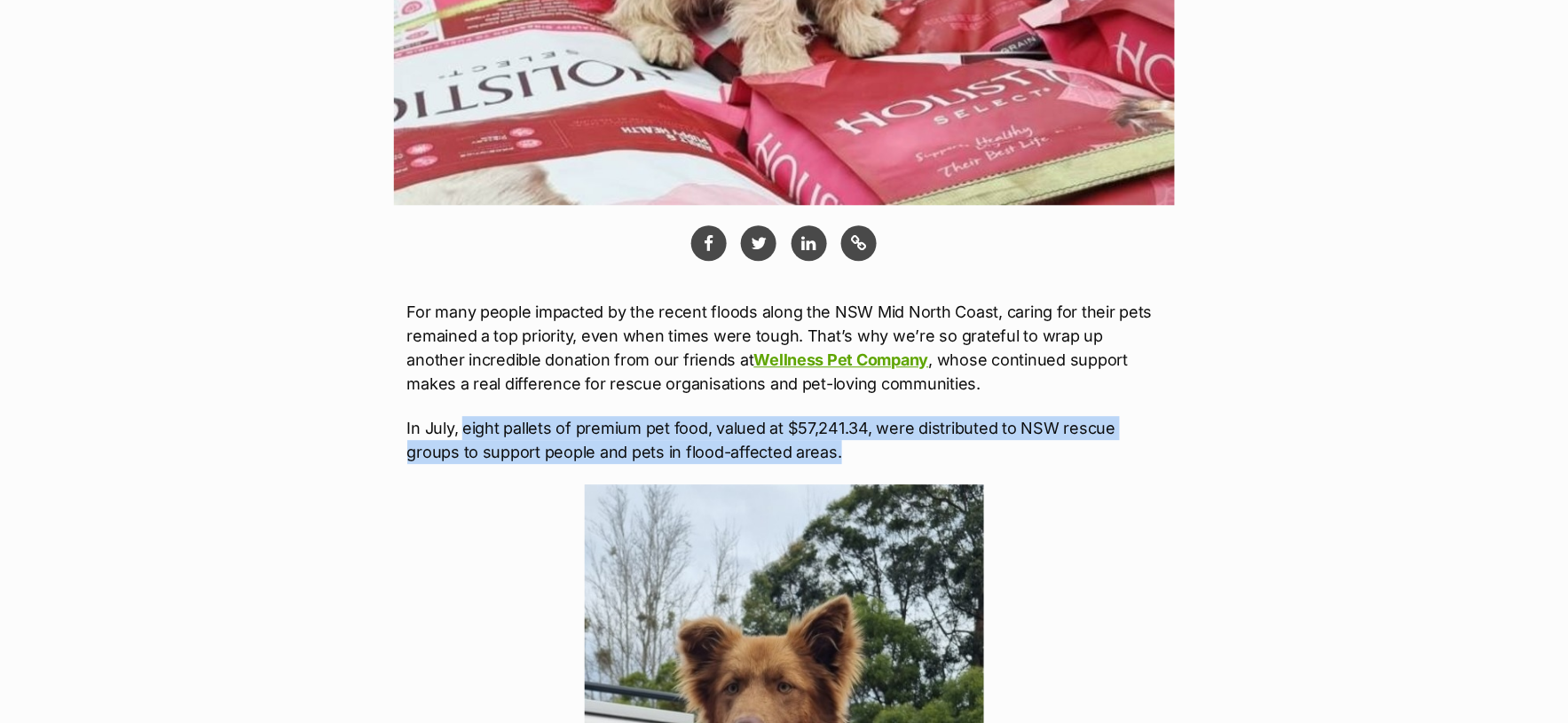
drag, startPoint x: 466, startPoint y: 386, endPoint x: 834, endPoint y: 411, distance: 368.8
click at [834, 416] on p "In July, eight pallets of premium pet food, valued at $57,241.34, were distribu…" at bounding box center [784, 440] width 754 height 48
copy p "eight pallets of premium pet food, valued at $57,241.34, were distributed to NS…"
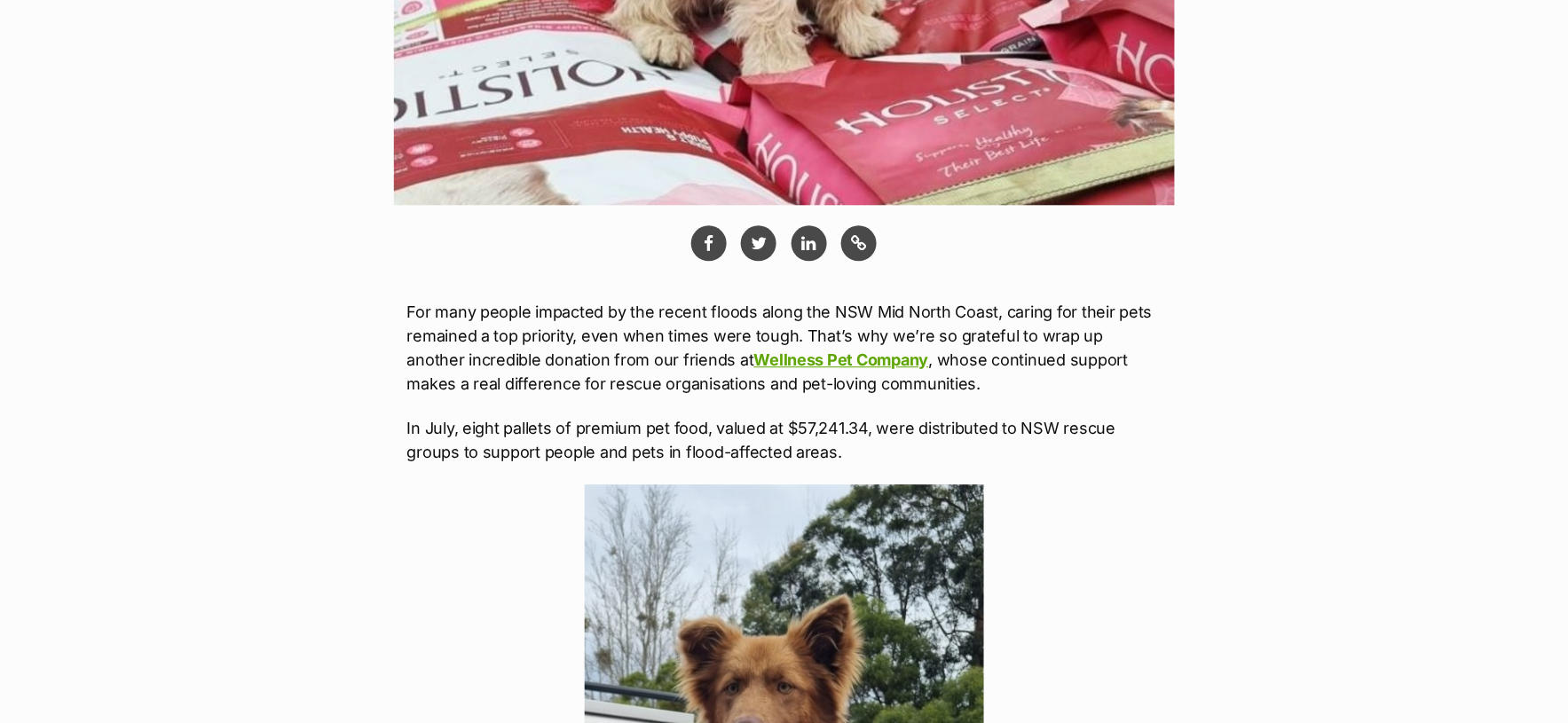
click at [989, 314] on p "For many people impacted by the recent floods along the NSW Mid North Coast, ca…" at bounding box center [784, 348] width 754 height 96
drag, startPoint x: 993, startPoint y: 273, endPoint x: 757, endPoint y: 275, distance: 236.0
click at [757, 300] on p "For many people impacted by the recent floods along the NSW Mid North Coast, ca…" at bounding box center [784, 348] width 754 height 96
copy p "along the NSW Mid North Coast"
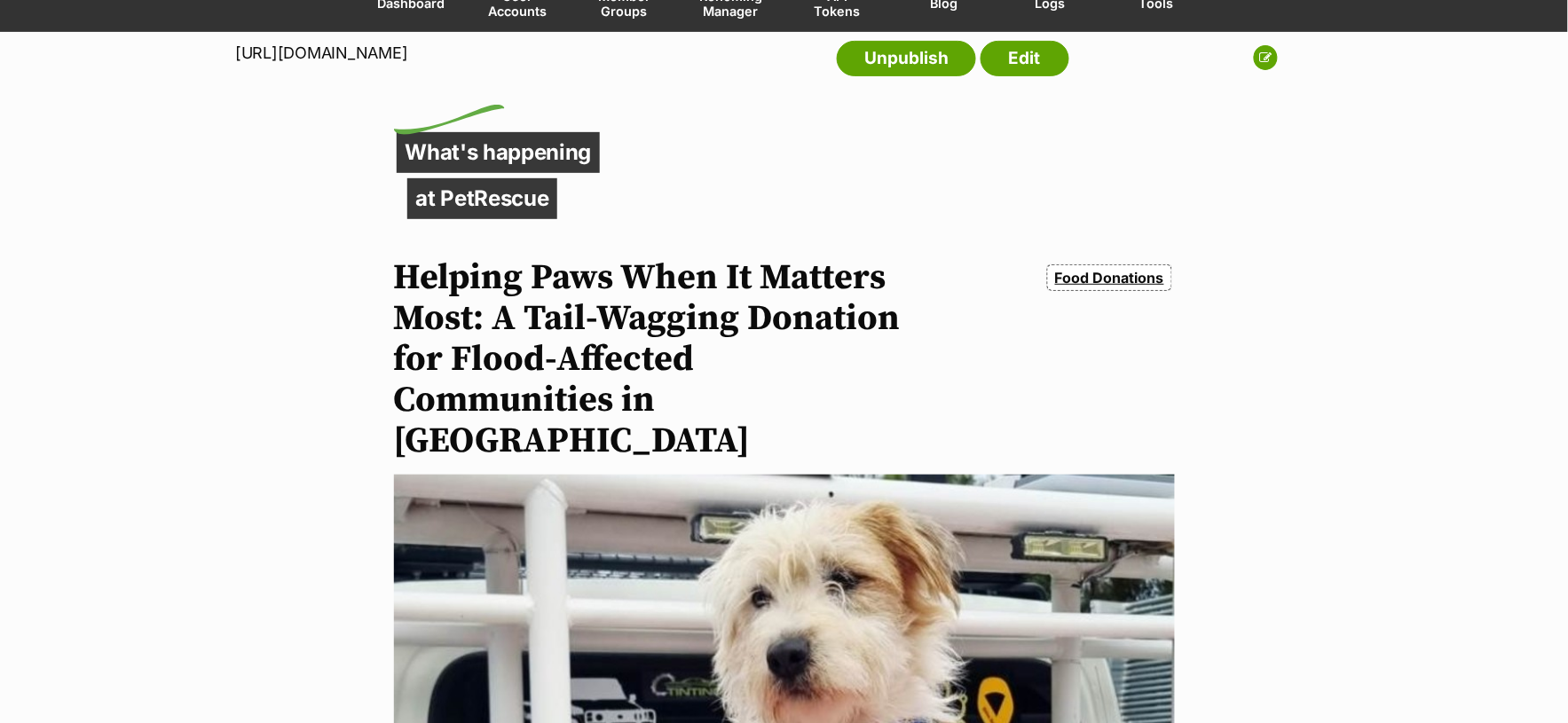
scroll to position [0, 0]
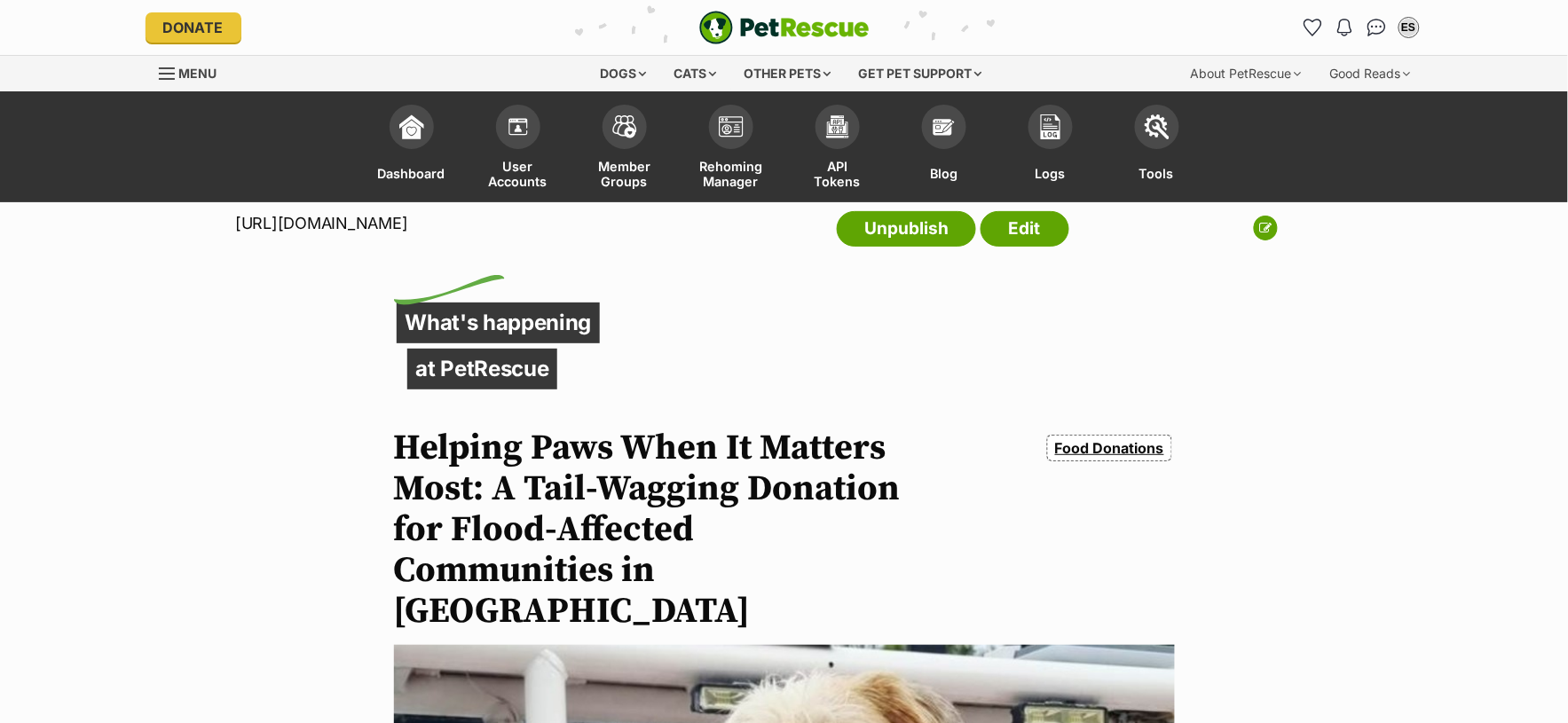
drag, startPoint x: 234, startPoint y: 221, endPoint x: 697, endPoint y: 241, distance: 463.4
click at [697, 241] on div "[URL][DOMAIN_NAME] Unpublish Edit" at bounding box center [652, 233] width 834 height 62
copy p "[URL][DOMAIN_NAME]"
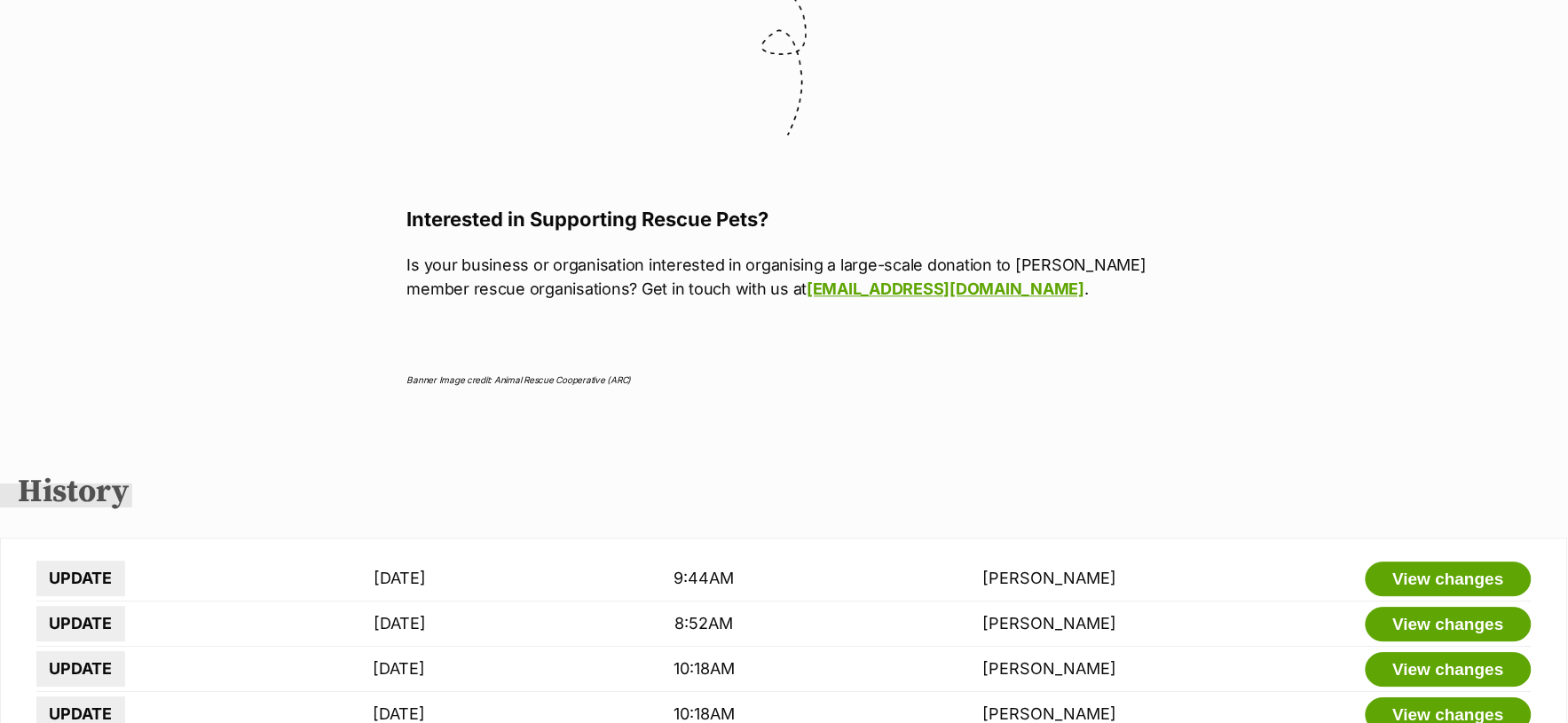
scroll to position [3082, 0]
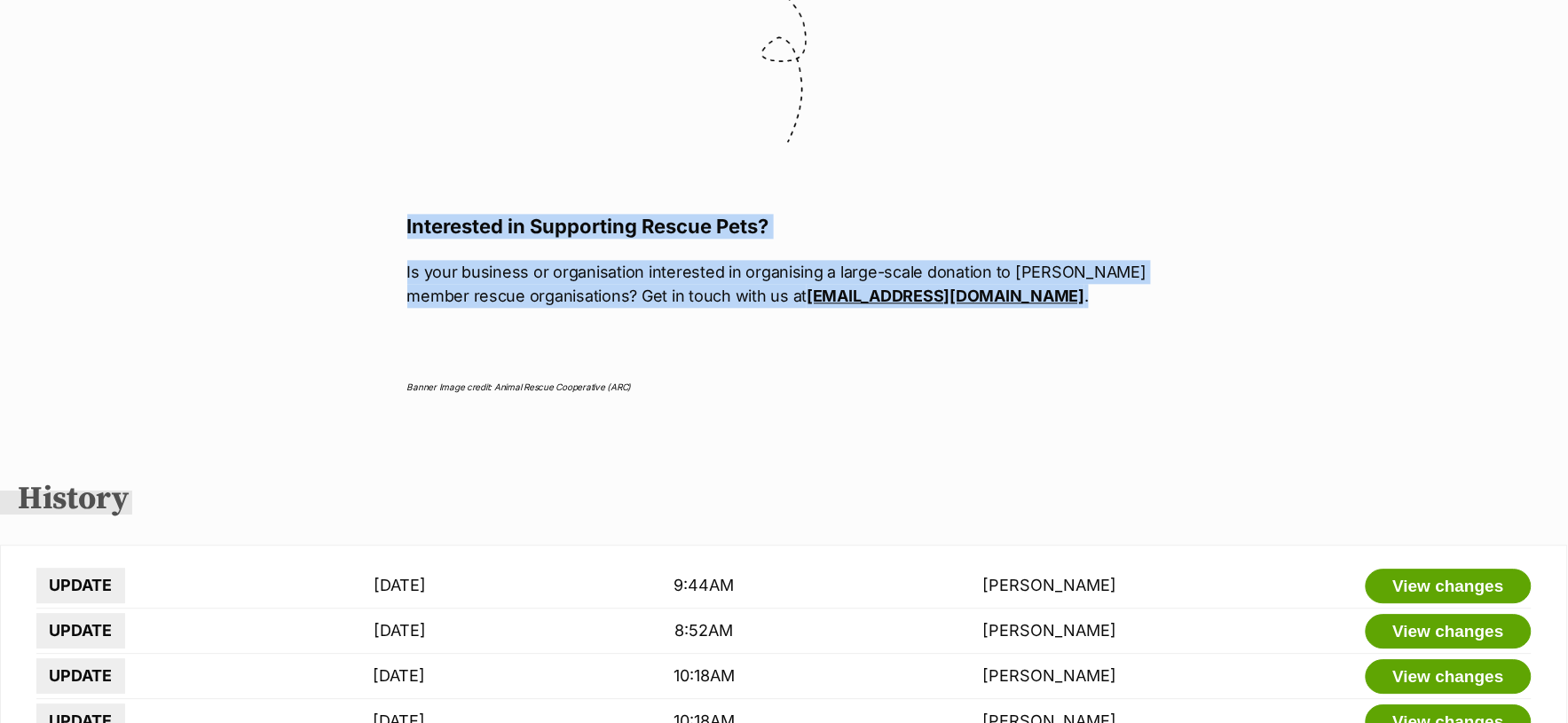
drag, startPoint x: 409, startPoint y: 148, endPoint x: 991, endPoint y: 223, distance: 586.8
copy div "Interested in Supporting Rescue Pets? Is your business or organisation interest…"
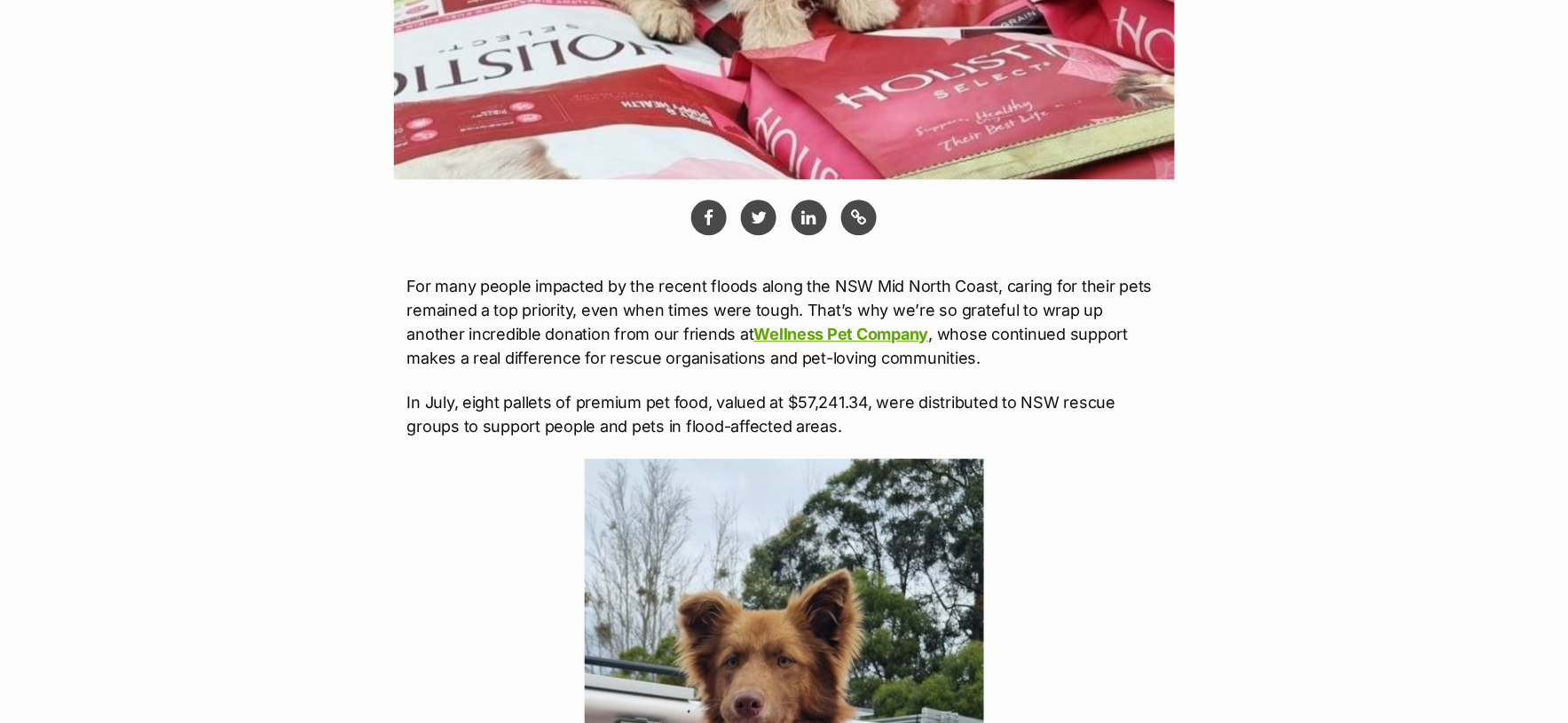
scroll to position [1018, 0]
